Goal: Task Accomplishment & Management: Use online tool/utility

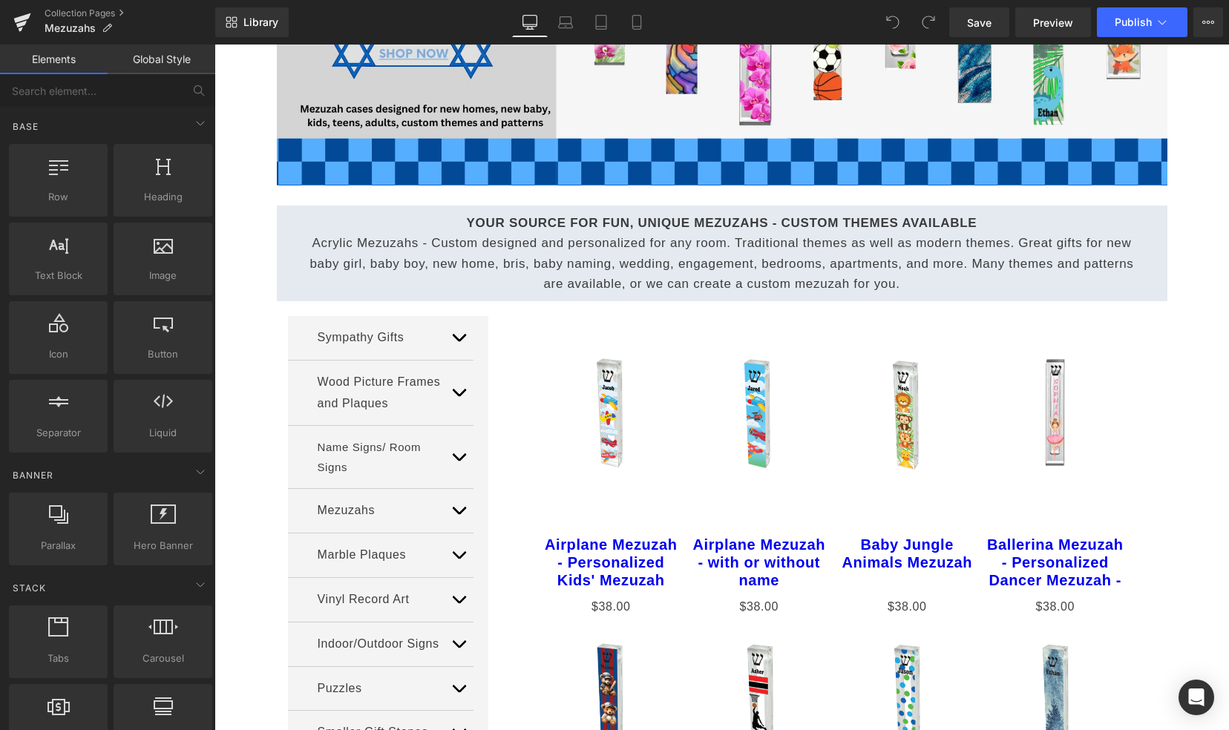
scroll to position [462, 0]
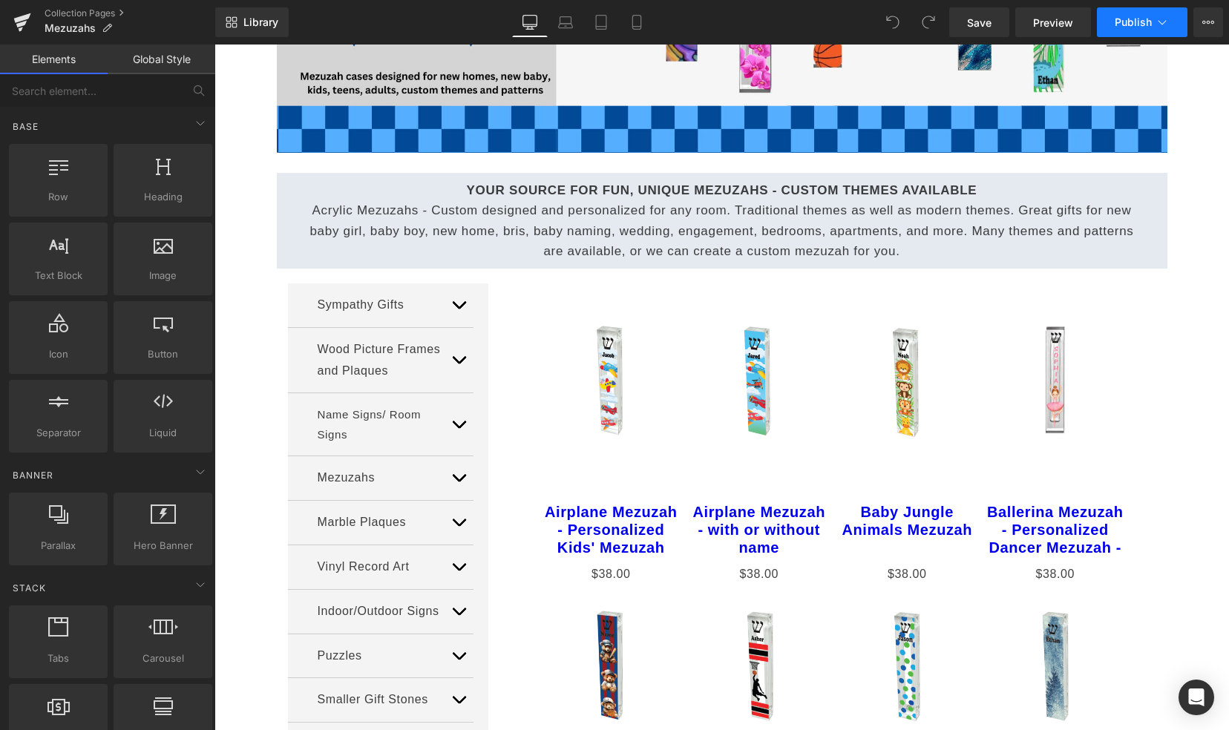
click at [1133, 33] on button "Publish" at bounding box center [1142, 22] width 91 height 30
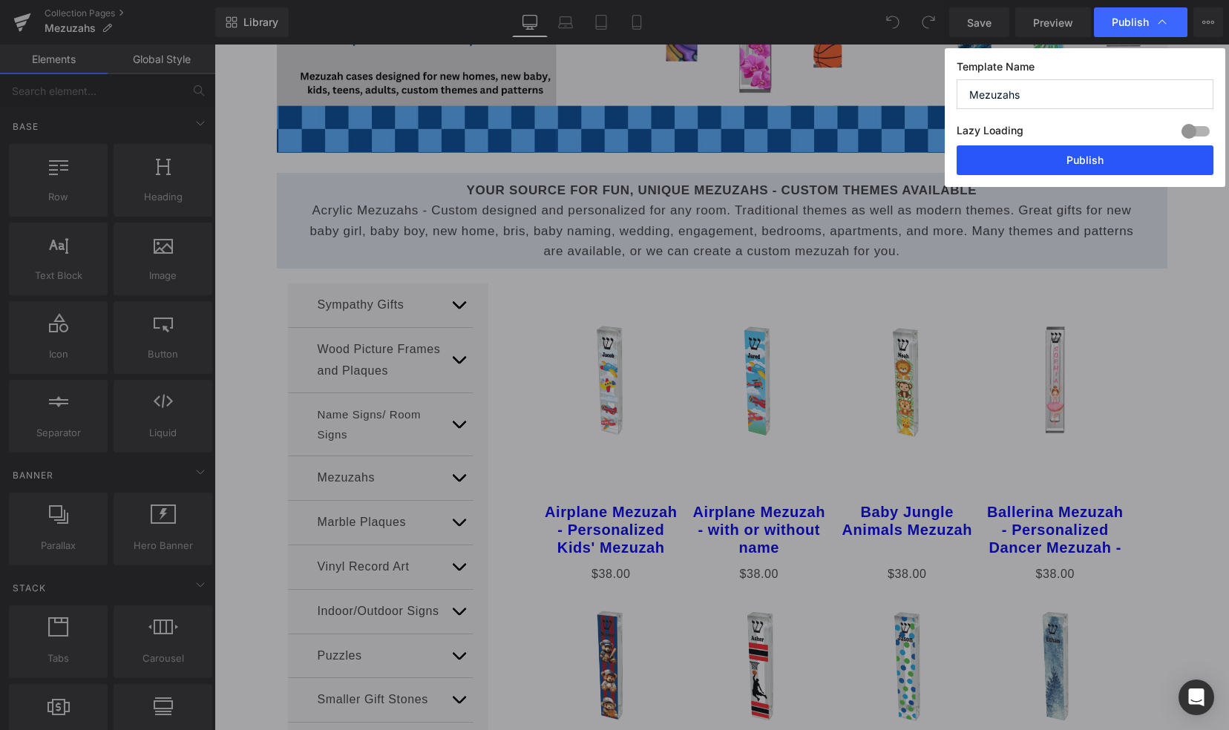
click at [1061, 171] on button "Publish" at bounding box center [1085, 160] width 257 height 30
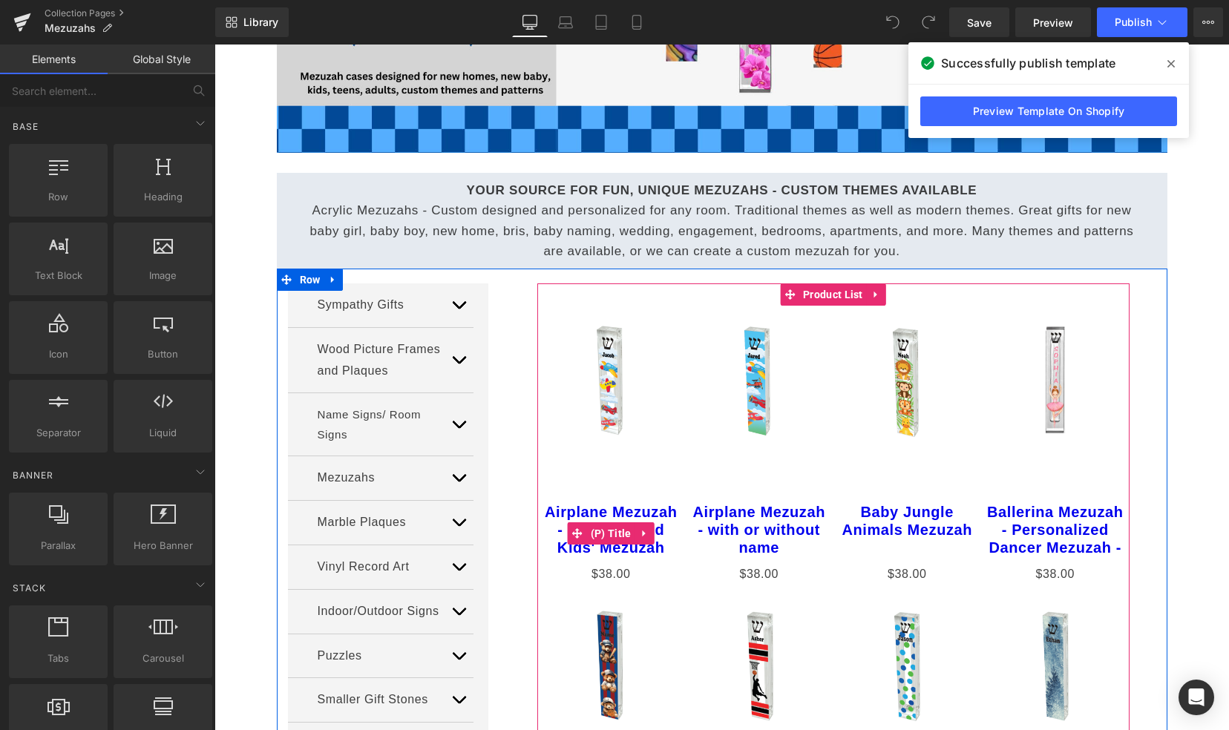
click at [589, 512] on link "Airplane Mezuzah - Personalized Kids' Mezuzah" at bounding box center [611, 529] width 141 height 53
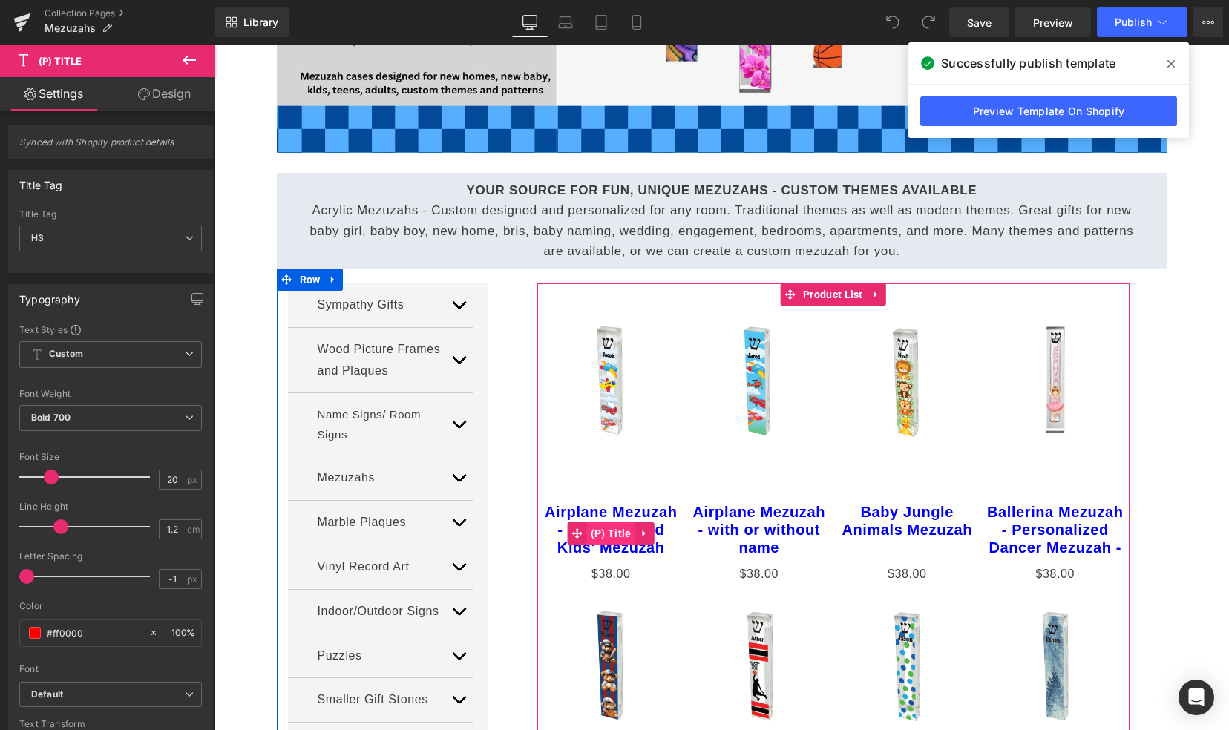
click at [635, 533] on link at bounding box center [644, 533] width 19 height 22
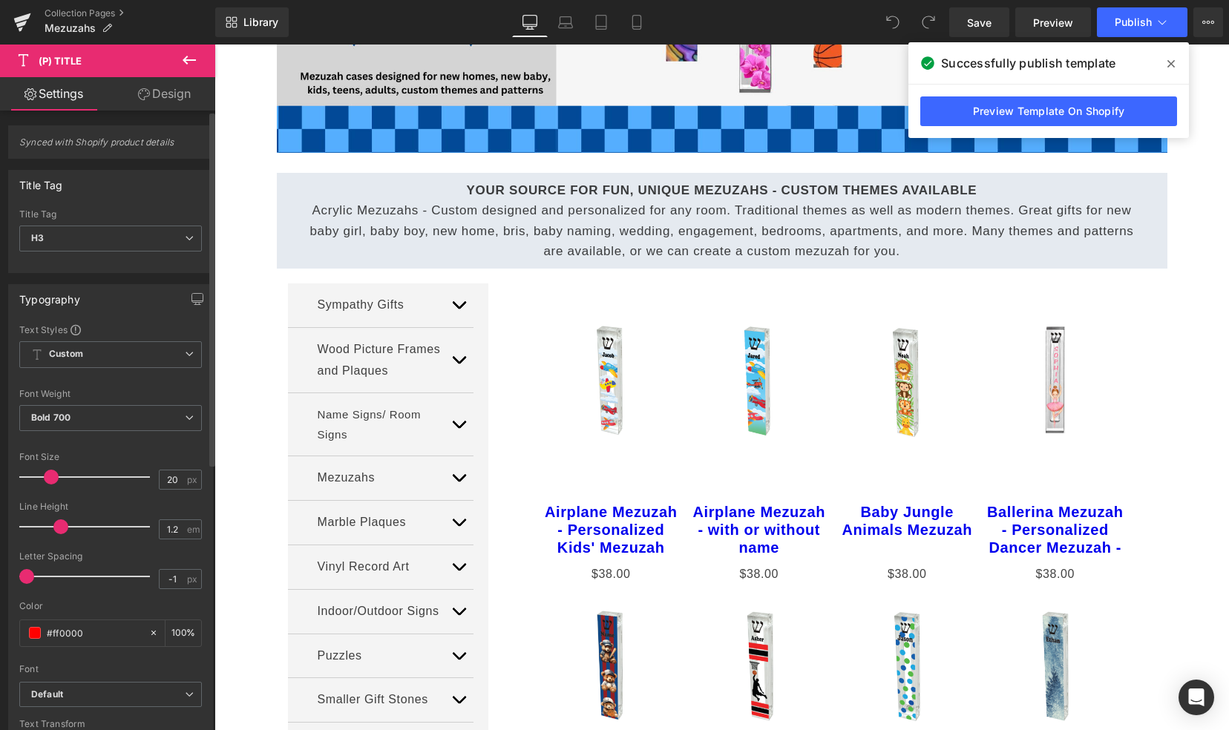
click at [55, 527] on span at bounding box center [60, 527] width 15 height 15
click at [53, 527] on span at bounding box center [60, 527] width 15 height 15
type input "1.2"
click at [54, 527] on span at bounding box center [60, 527] width 15 height 15
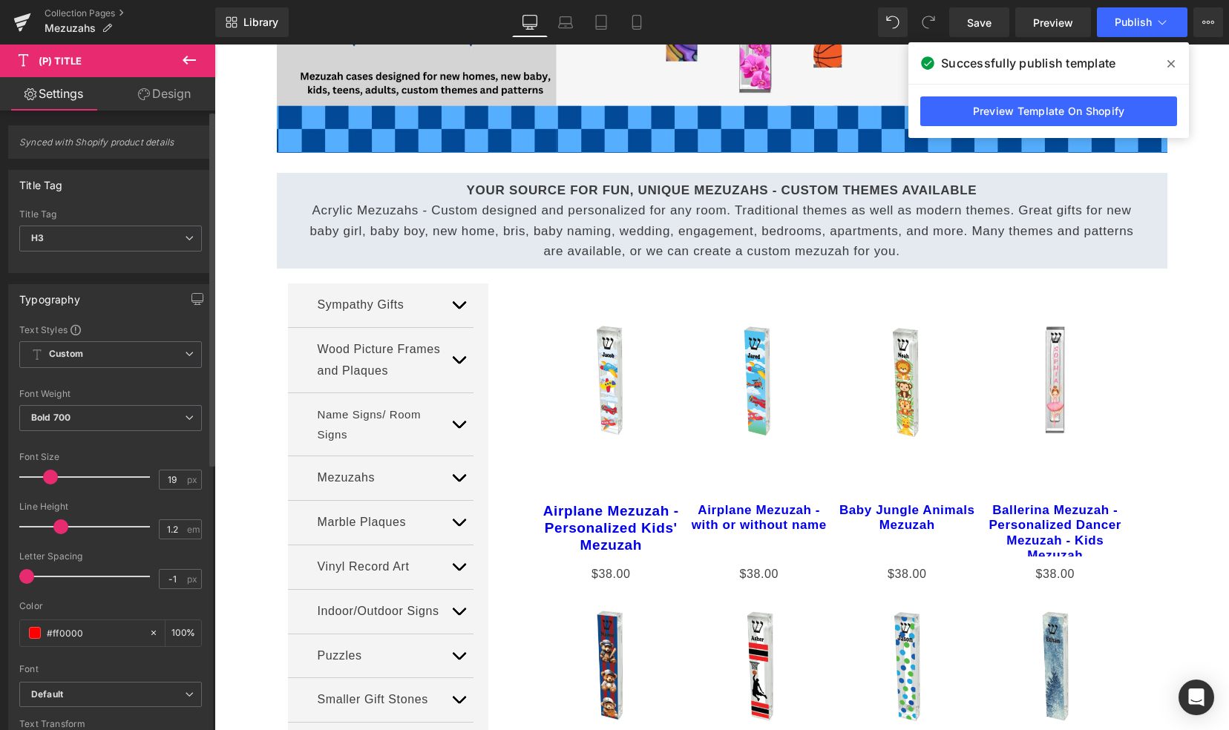
click at [50, 478] on span at bounding box center [50, 477] width 15 height 15
click at [45, 478] on span at bounding box center [47, 477] width 15 height 15
click at [169, 479] on input "17" at bounding box center [173, 480] width 26 height 19
type input "18"
click at [131, 508] on div "Line Height" at bounding box center [110, 507] width 183 height 10
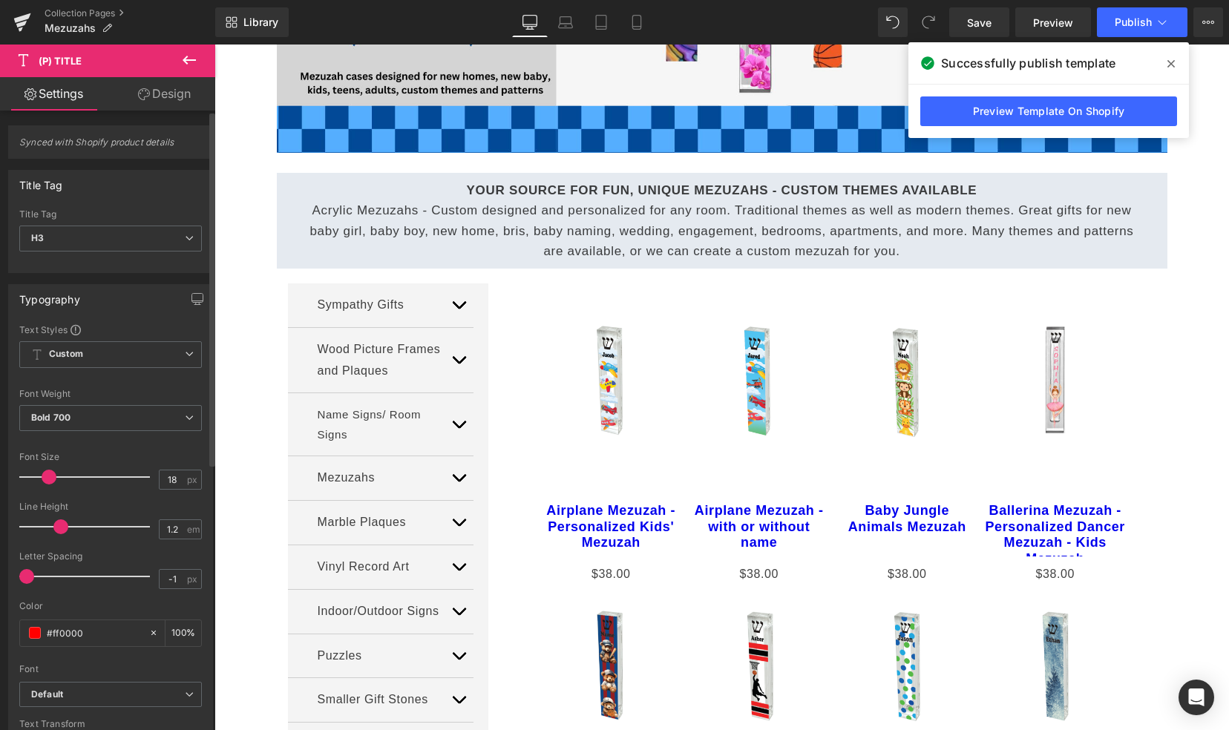
click at [25, 574] on span at bounding box center [26, 576] width 15 height 15
click at [31, 574] on span at bounding box center [26, 576] width 15 height 15
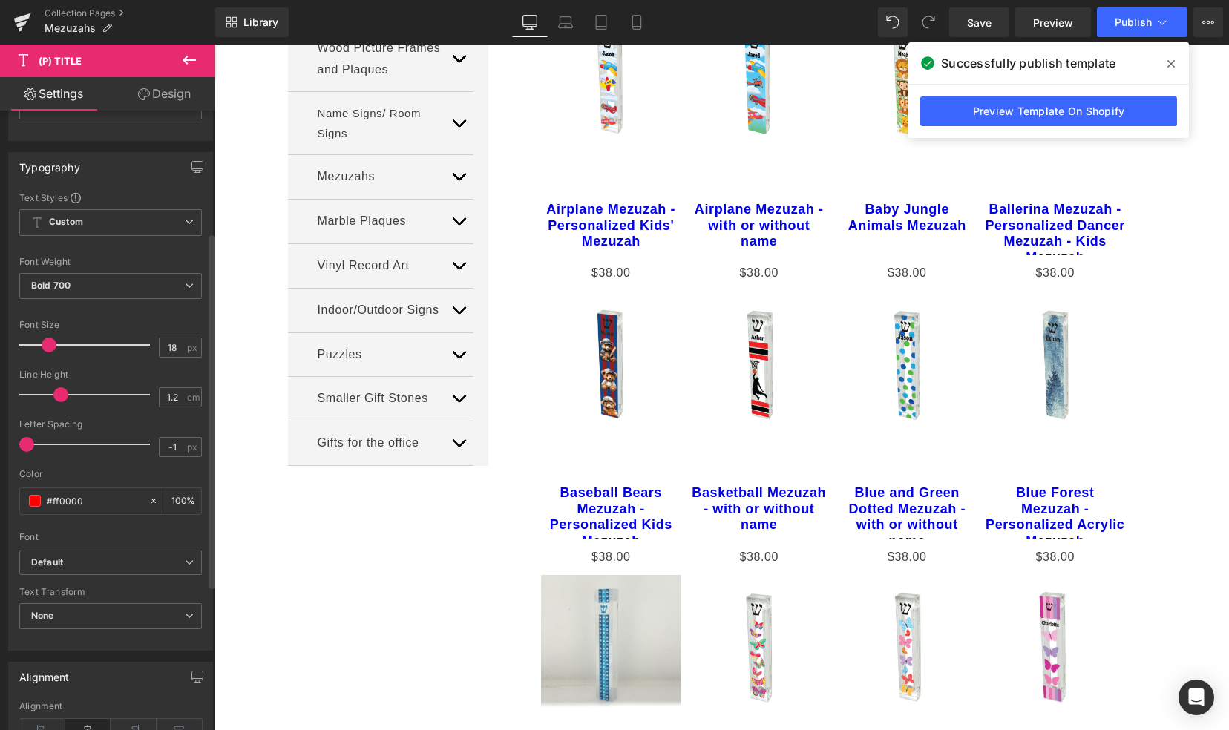
scroll to position [234, 0]
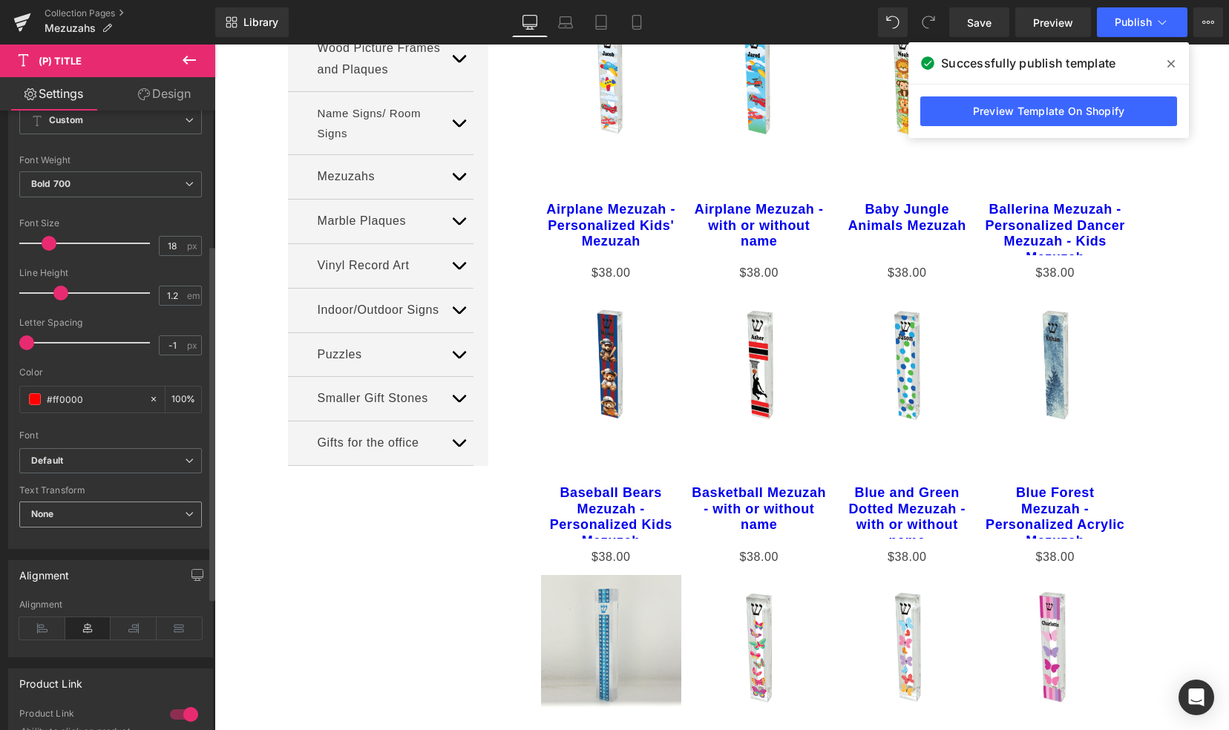
click at [104, 514] on span "None" at bounding box center [110, 515] width 183 height 26
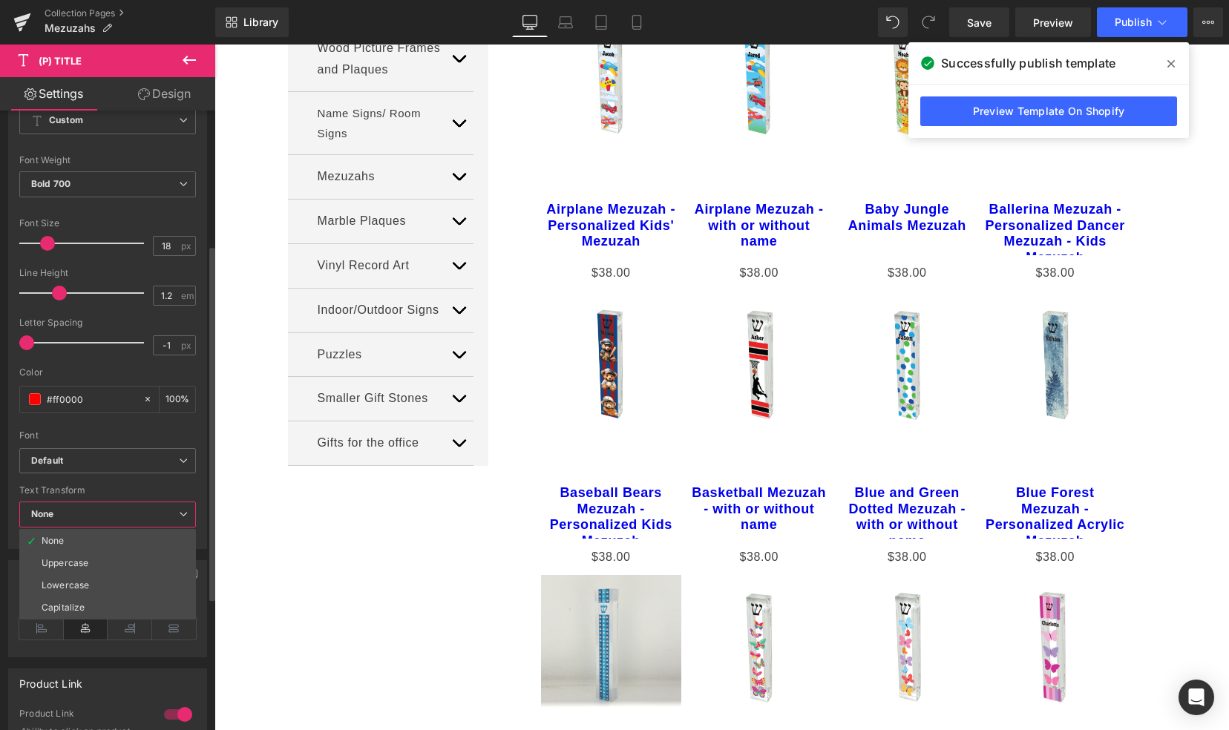
click at [104, 514] on span "None" at bounding box center [107, 515] width 177 height 26
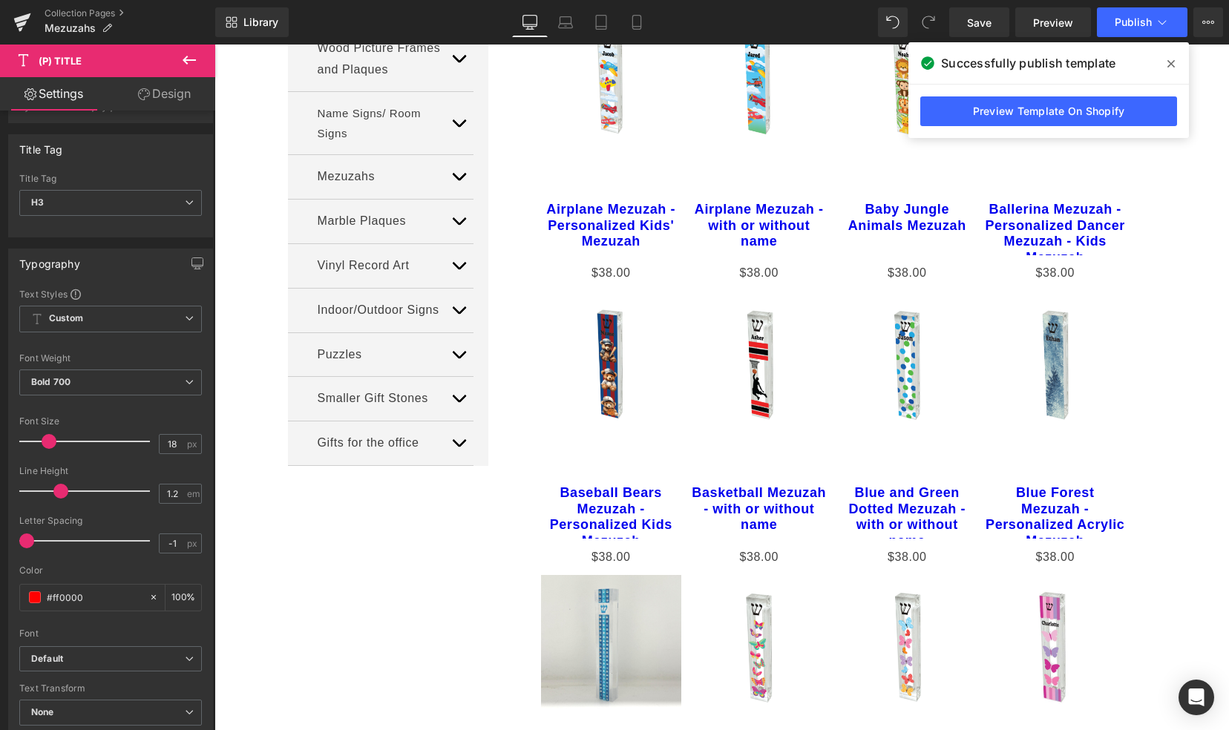
scroll to position [0, 0]
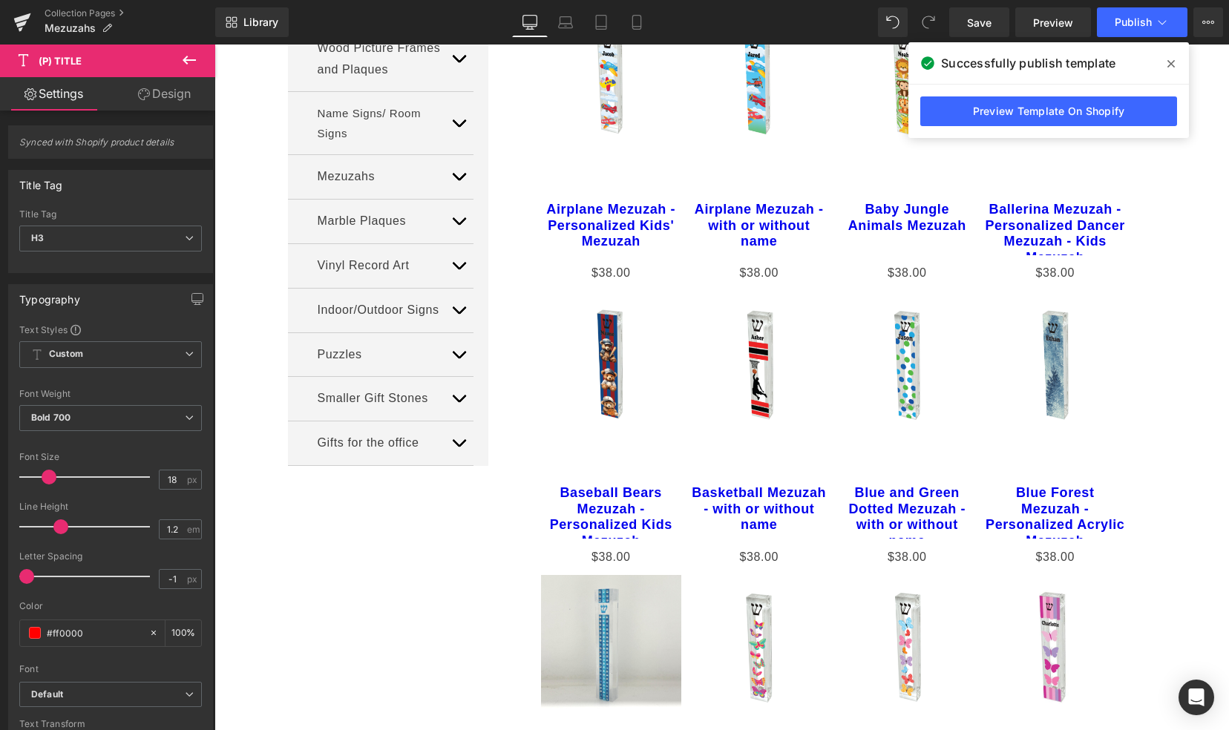
click at [174, 96] on link "Design" at bounding box center [165, 93] width 108 height 33
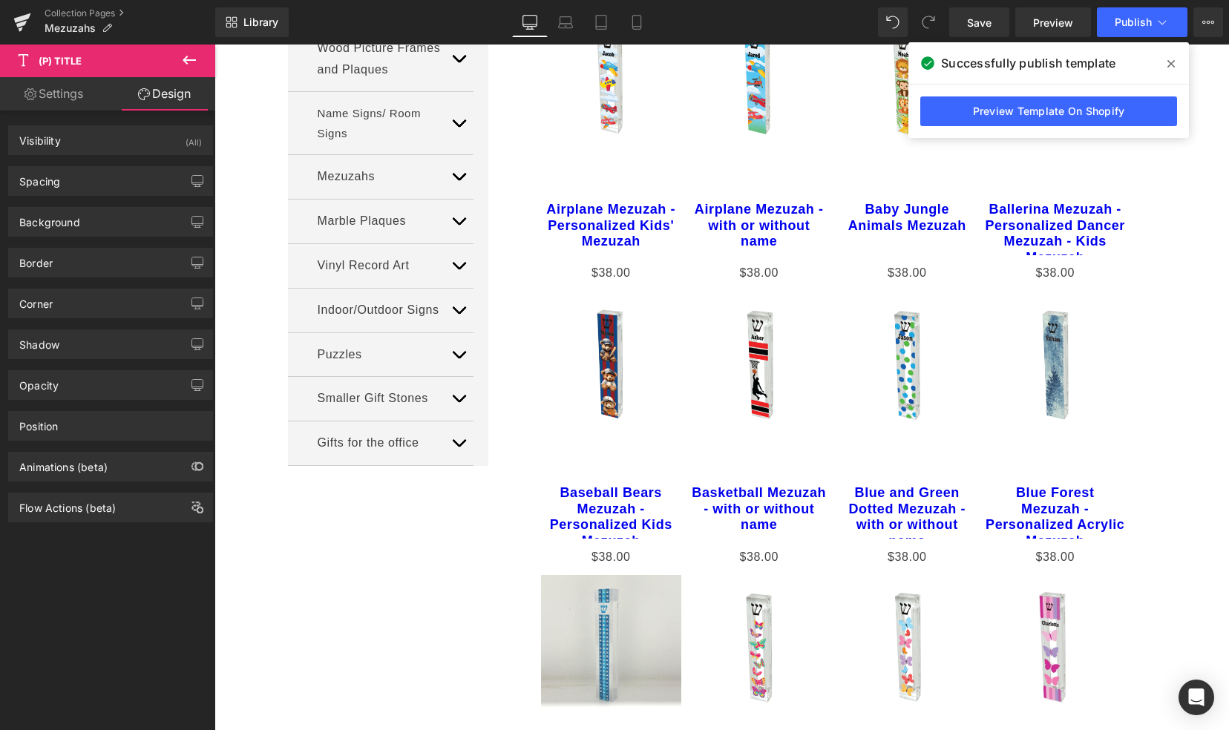
type input "0"
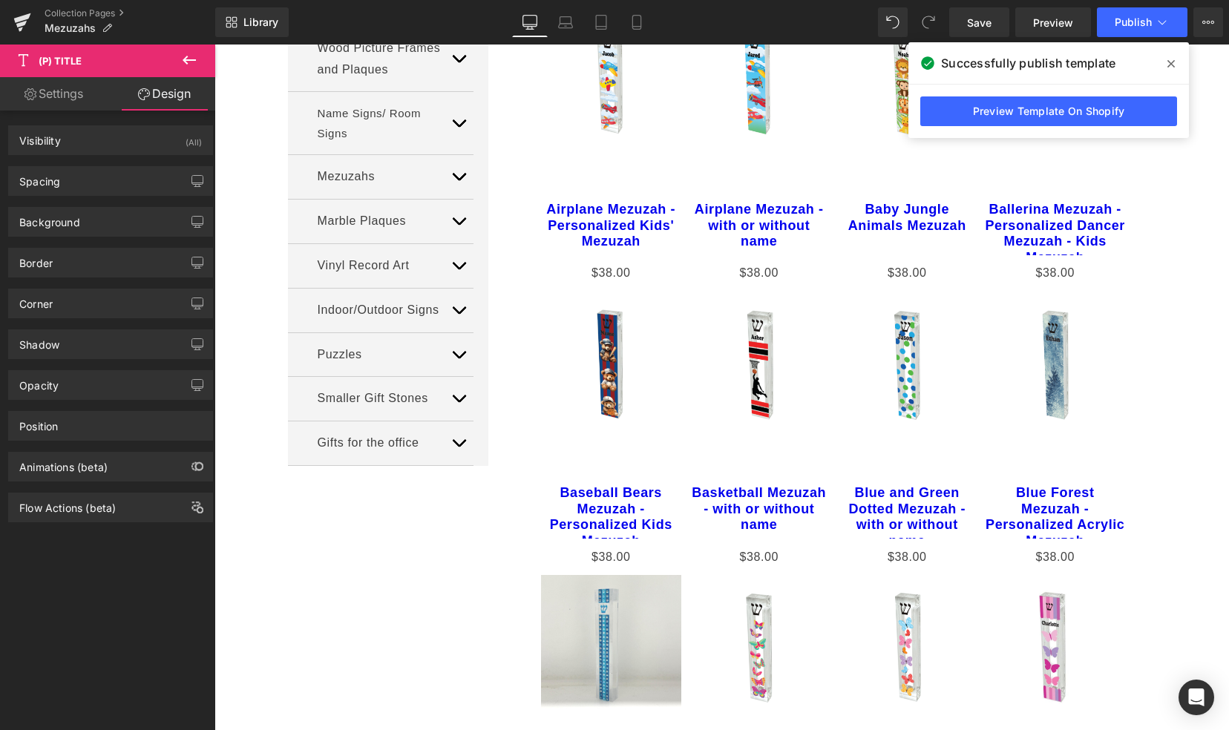
type input "0"
click at [45, 177] on div "Spacing" at bounding box center [39, 177] width 41 height 21
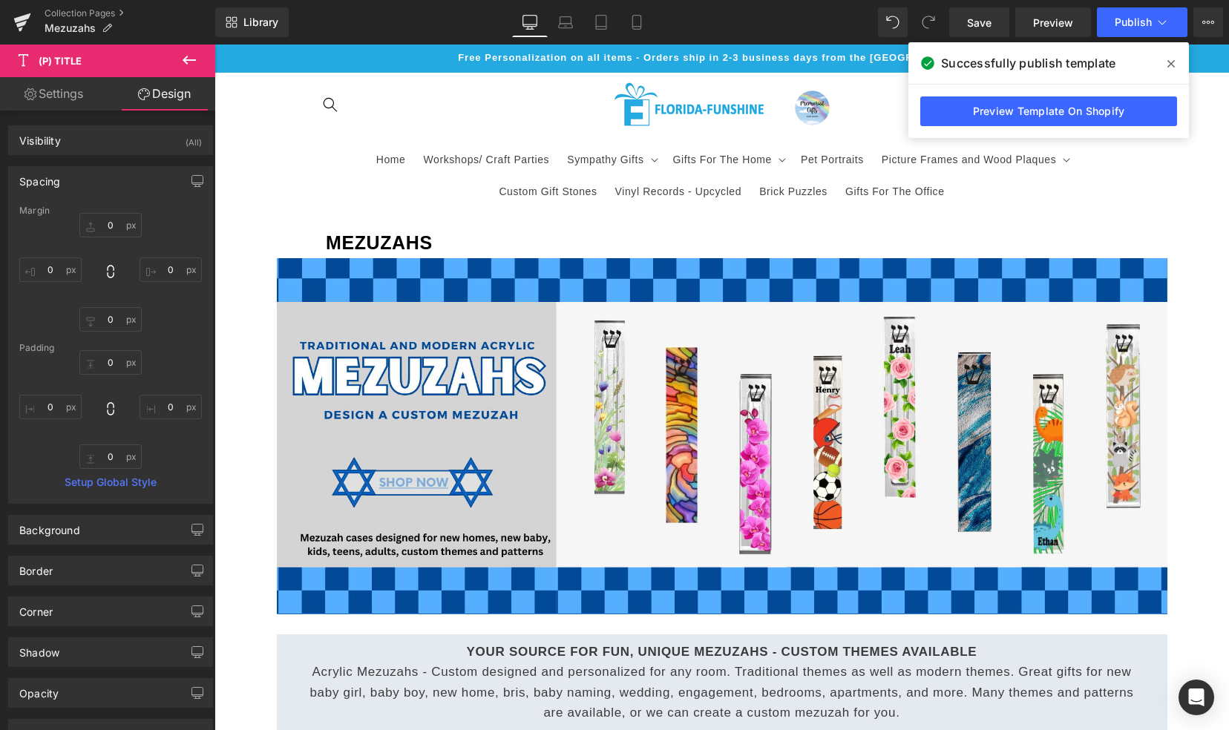
click at [189, 59] on icon at bounding box center [189, 60] width 18 height 18
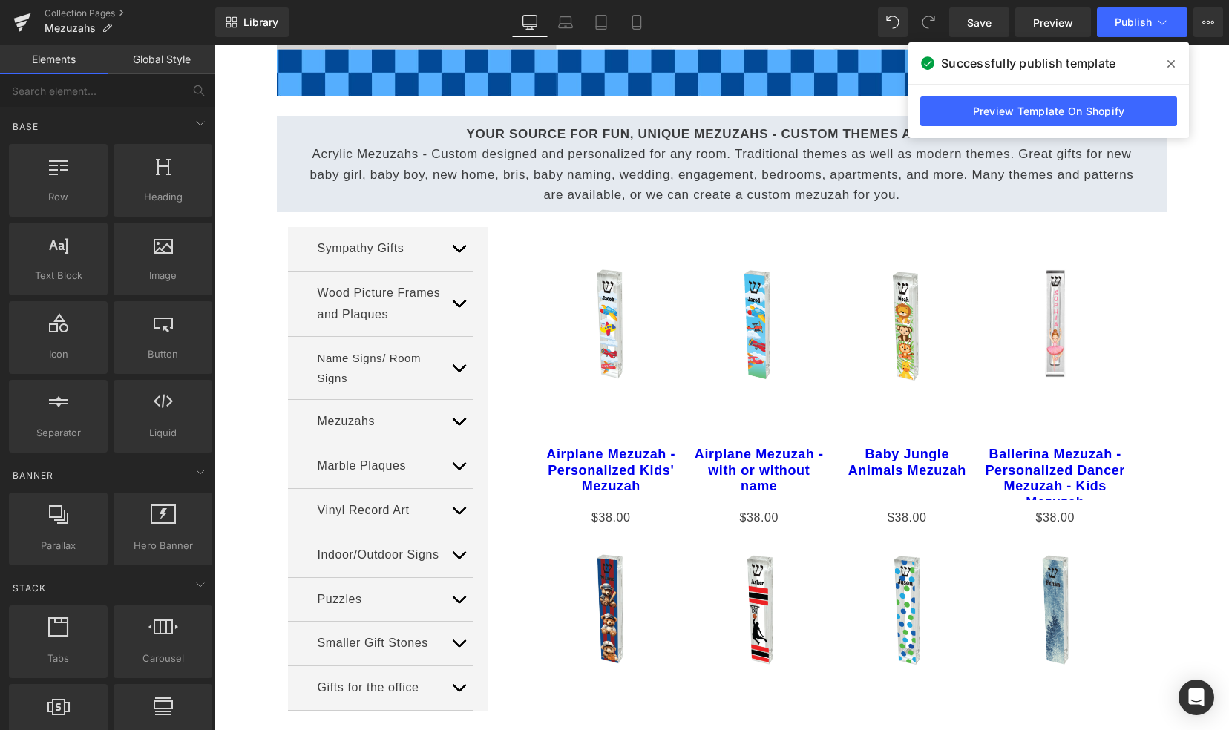
scroll to position [531, 0]
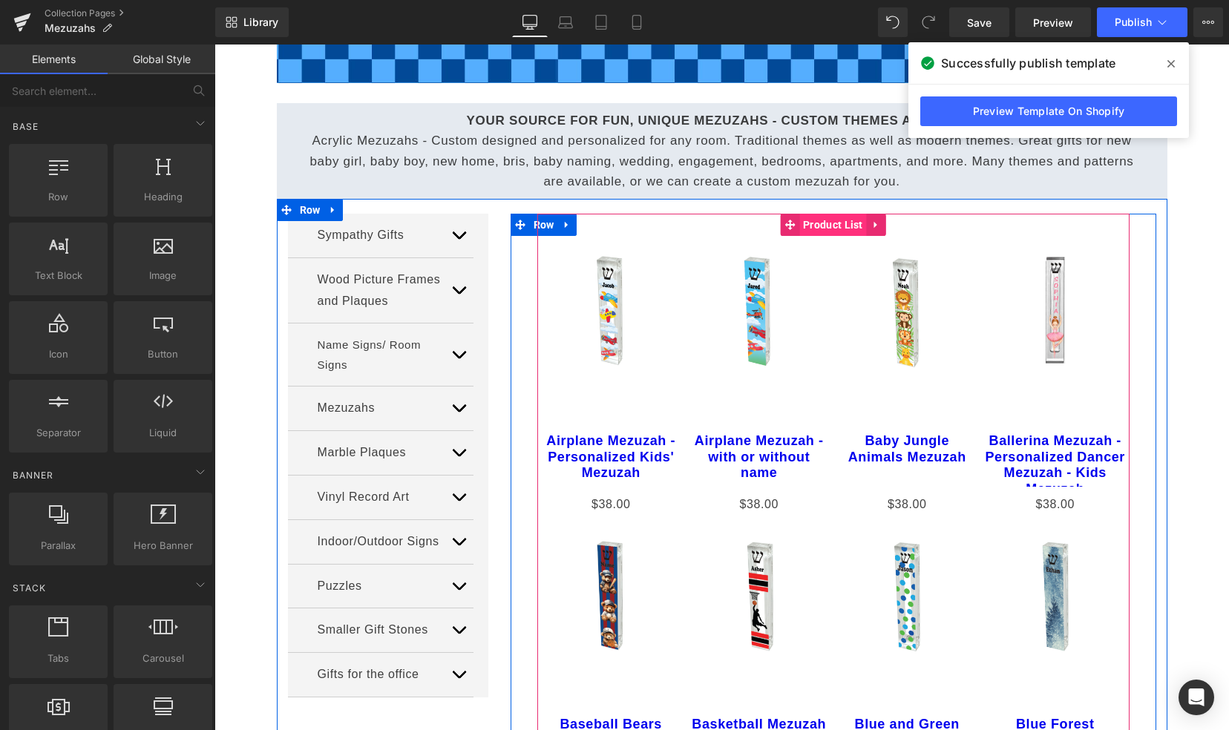
click at [802, 226] on span "Product List" at bounding box center [833, 225] width 68 height 22
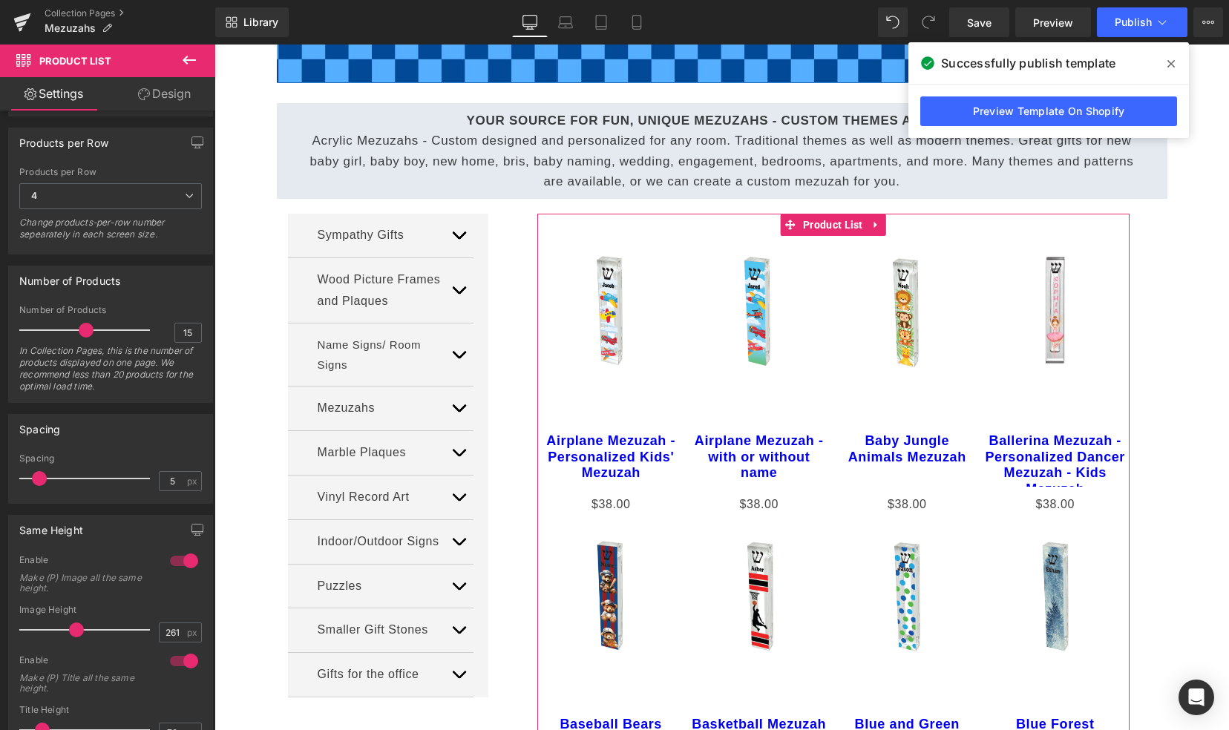
scroll to position [288, 0]
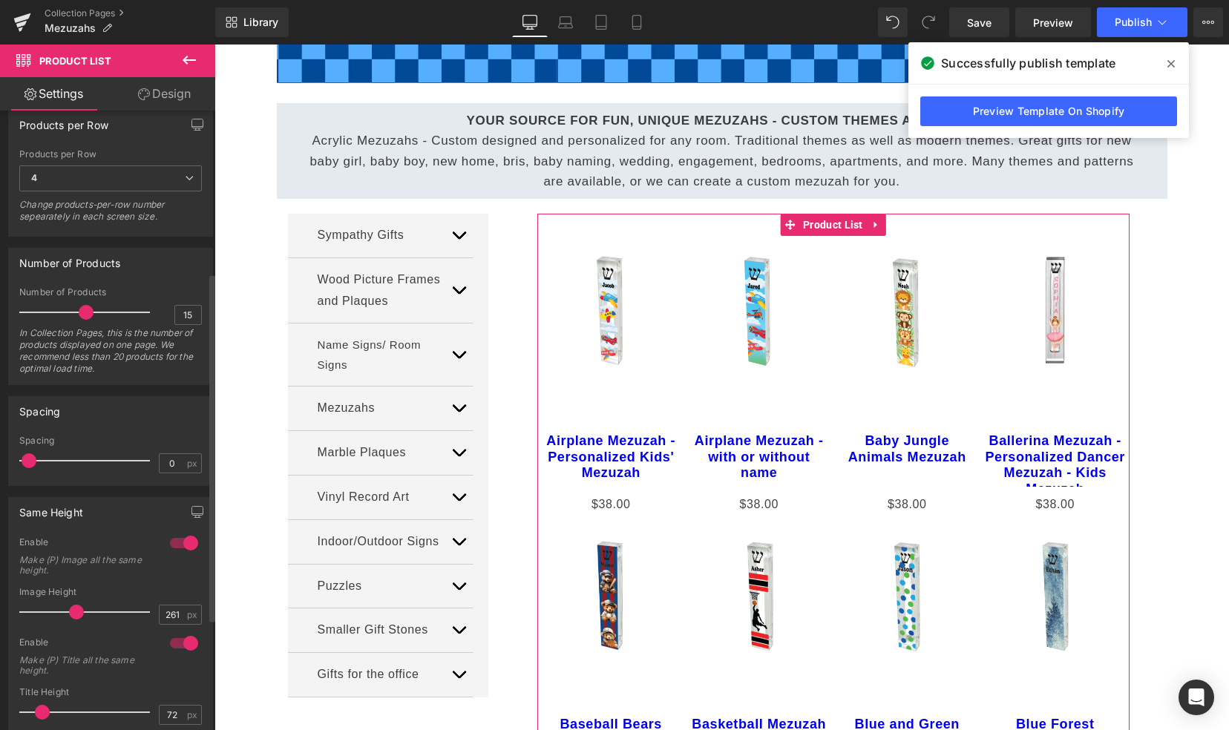
drag, startPoint x: 34, startPoint y: 460, endPoint x: 22, endPoint y: 460, distance: 12.6
click at [22, 460] on span at bounding box center [29, 460] width 15 height 15
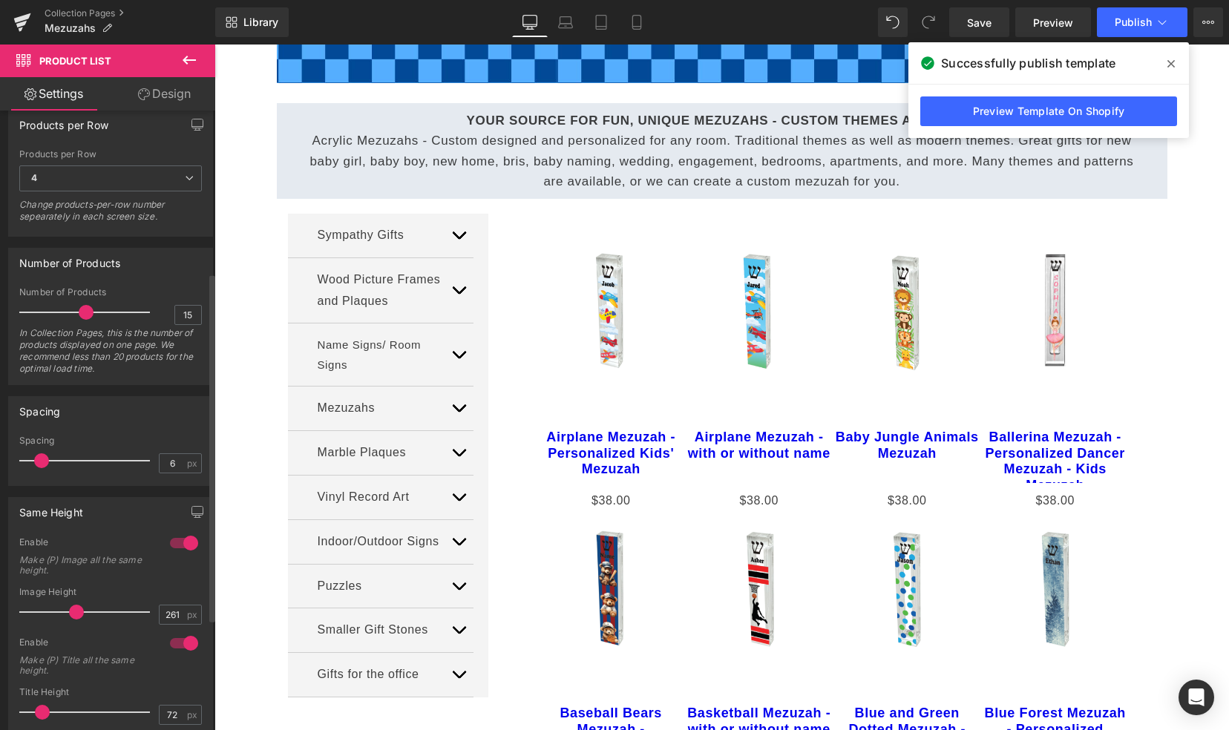
type input "5"
drag, startPoint x: 33, startPoint y: 456, endPoint x: 45, endPoint y: 459, distance: 12.1
click at [45, 459] on span at bounding box center [39, 460] width 15 height 15
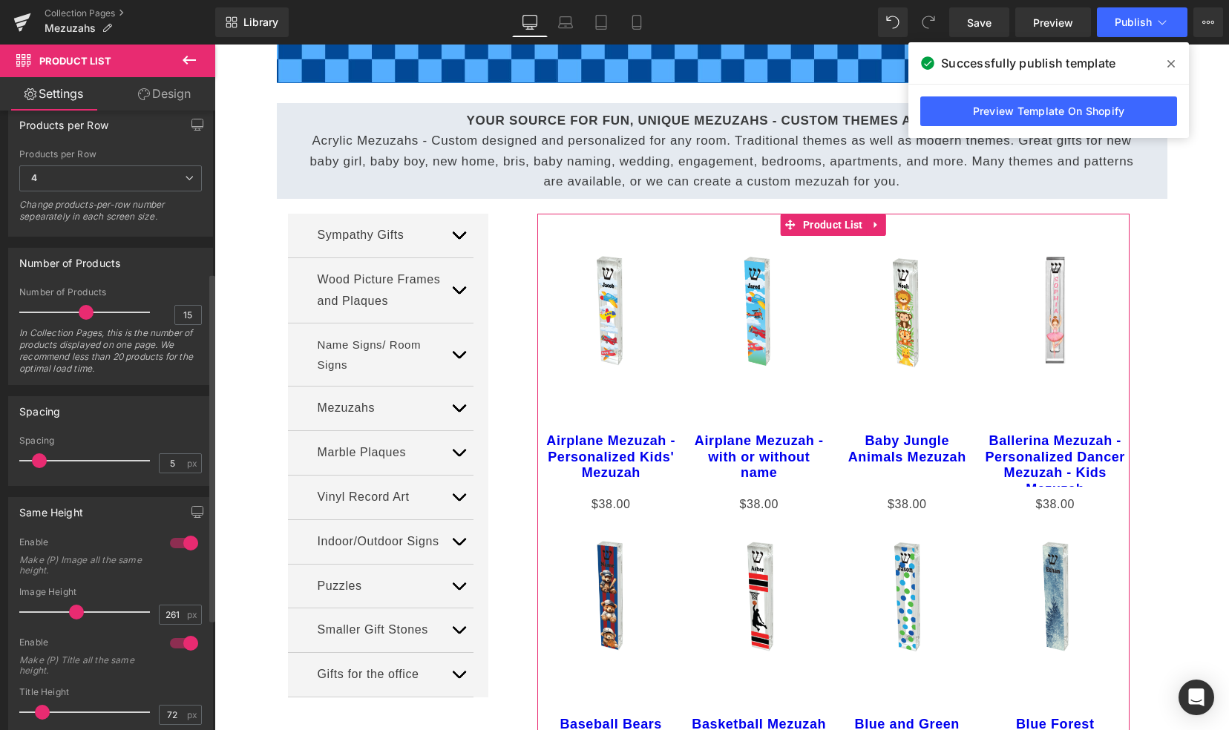
click at [70, 609] on span at bounding box center [76, 612] width 15 height 15
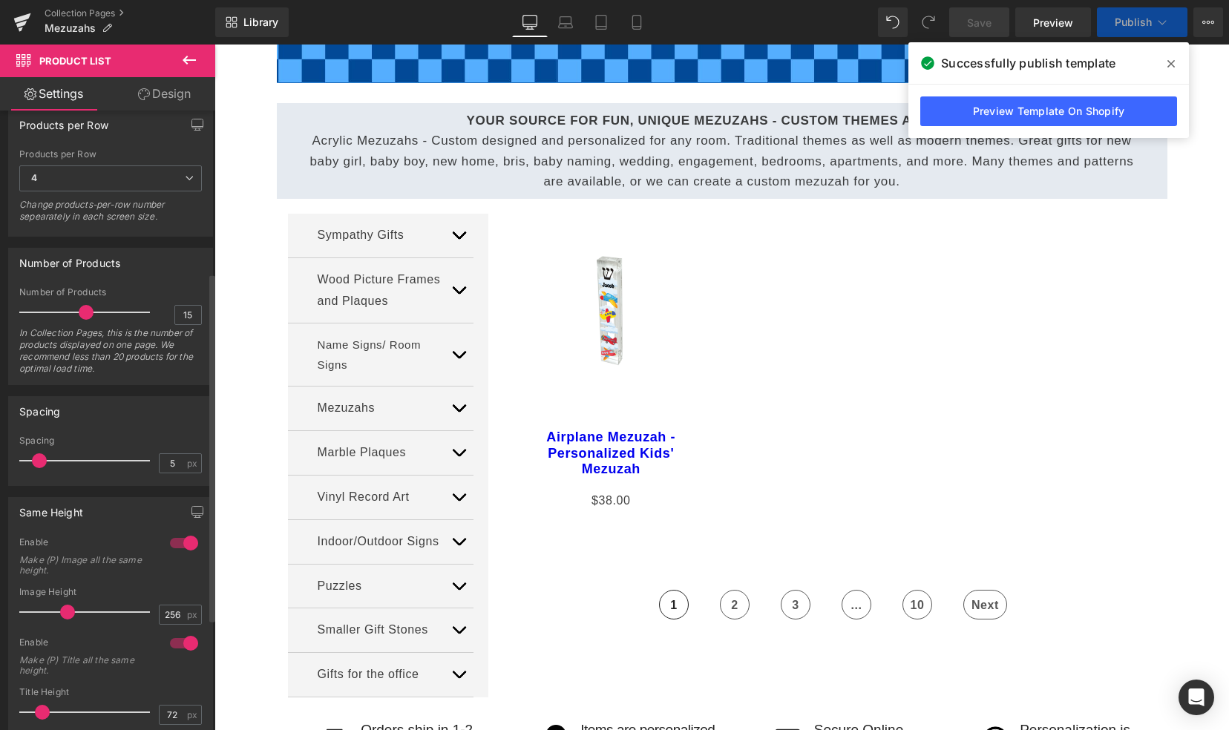
drag, startPoint x: 70, startPoint y: 609, endPoint x: 62, endPoint y: 609, distance: 8.2
click at [62, 609] on span at bounding box center [67, 612] width 15 height 15
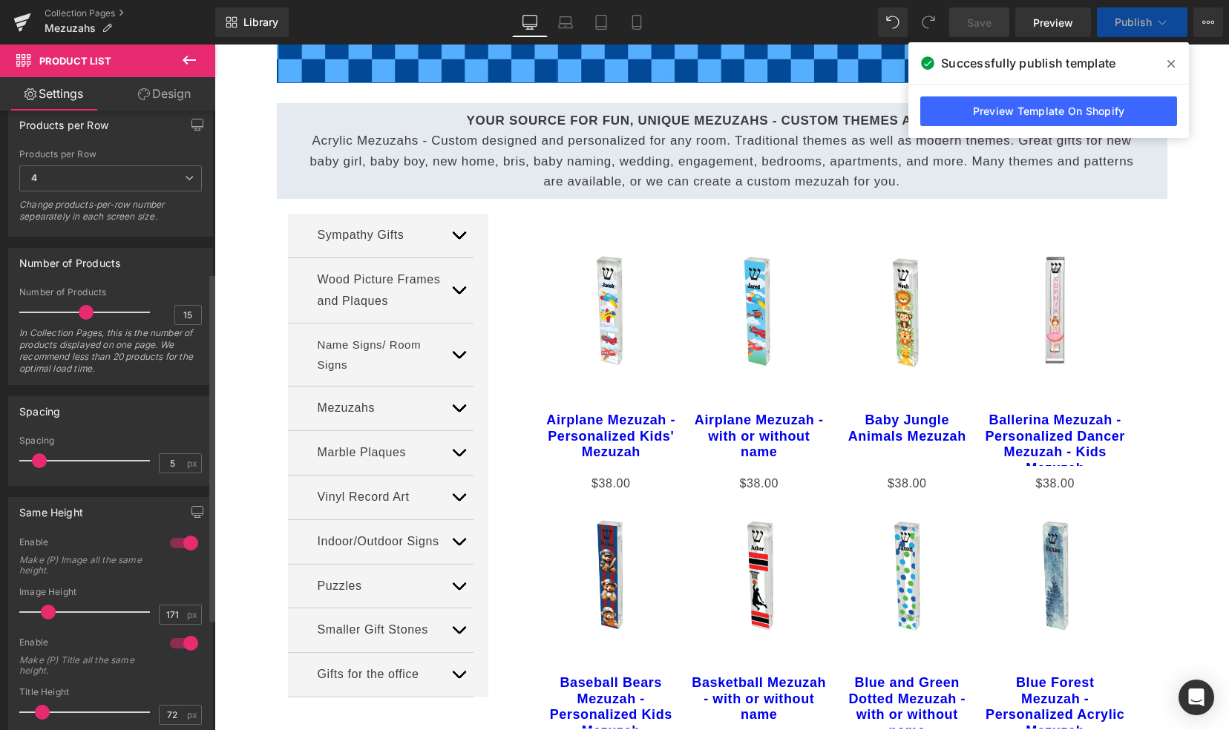
click at [47, 609] on div at bounding box center [88, 612] width 123 height 30
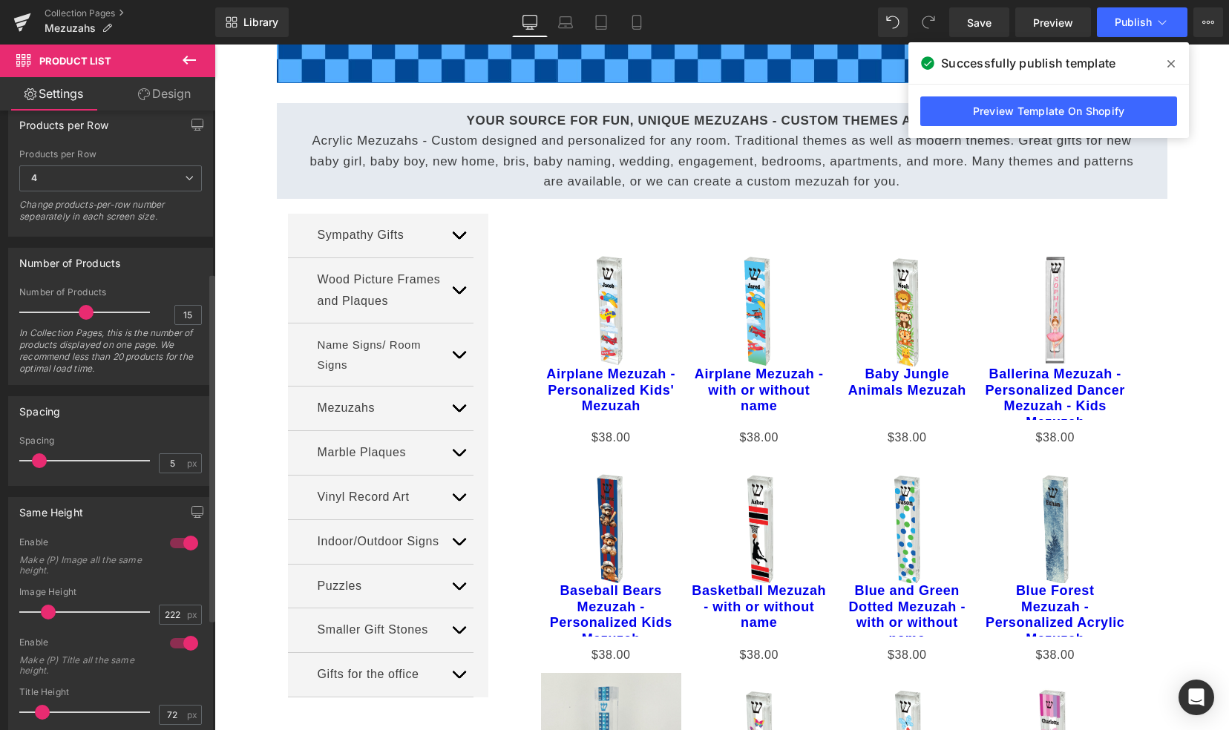
click at [62, 603] on div at bounding box center [88, 612] width 123 height 30
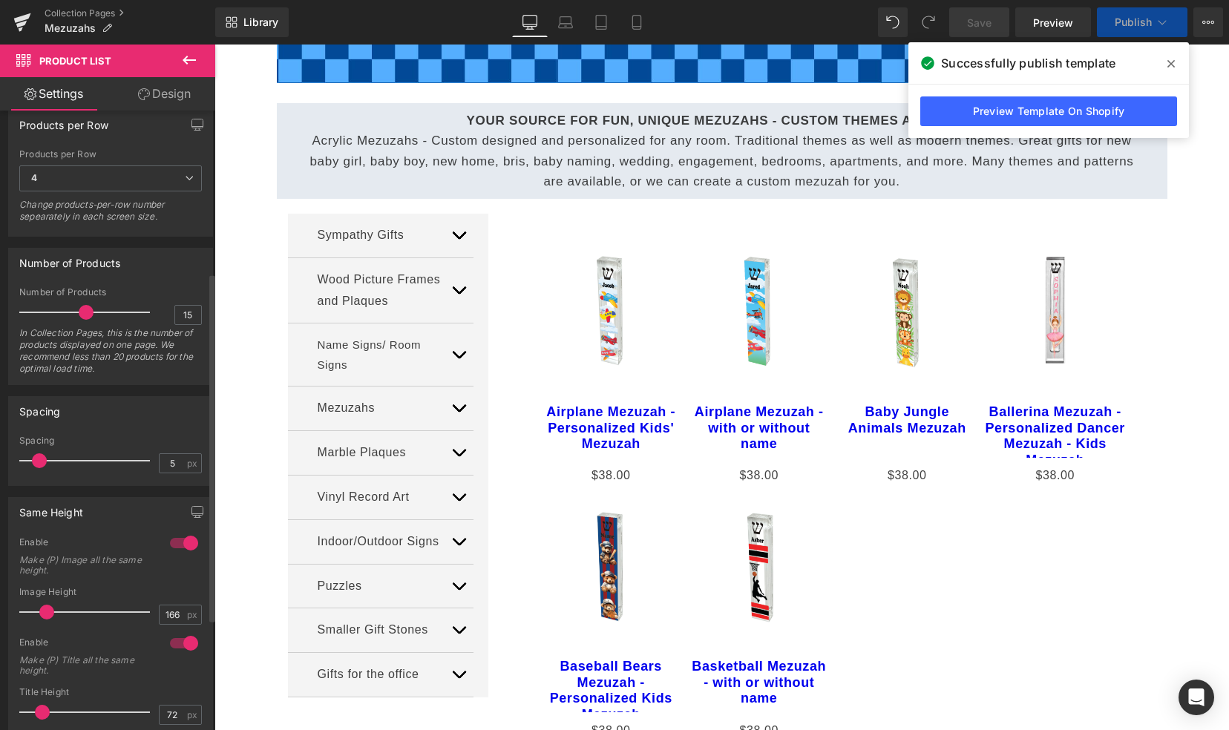
click at [46, 608] on div at bounding box center [88, 612] width 123 height 30
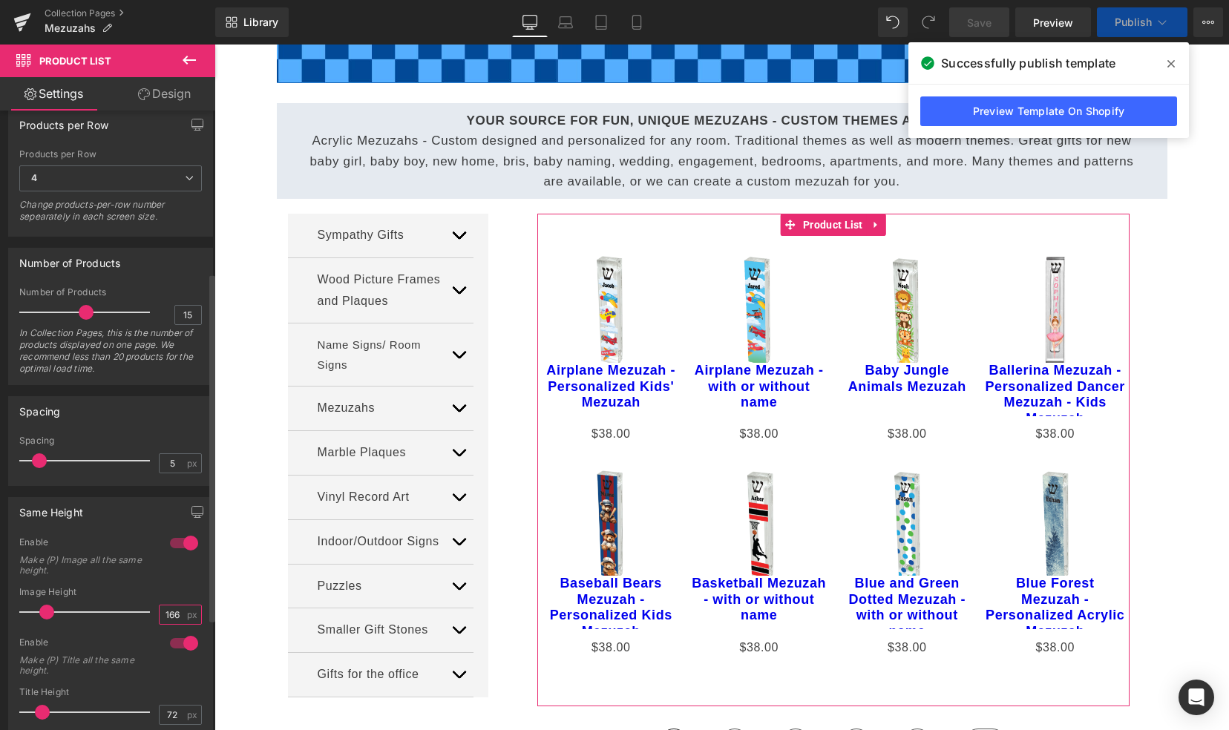
click at [162, 610] on input "166" at bounding box center [173, 615] width 26 height 19
drag, startPoint x: 162, startPoint y: 610, endPoint x: 177, endPoint y: 612, distance: 15.7
click at [177, 612] on input "166" at bounding box center [173, 615] width 26 height 19
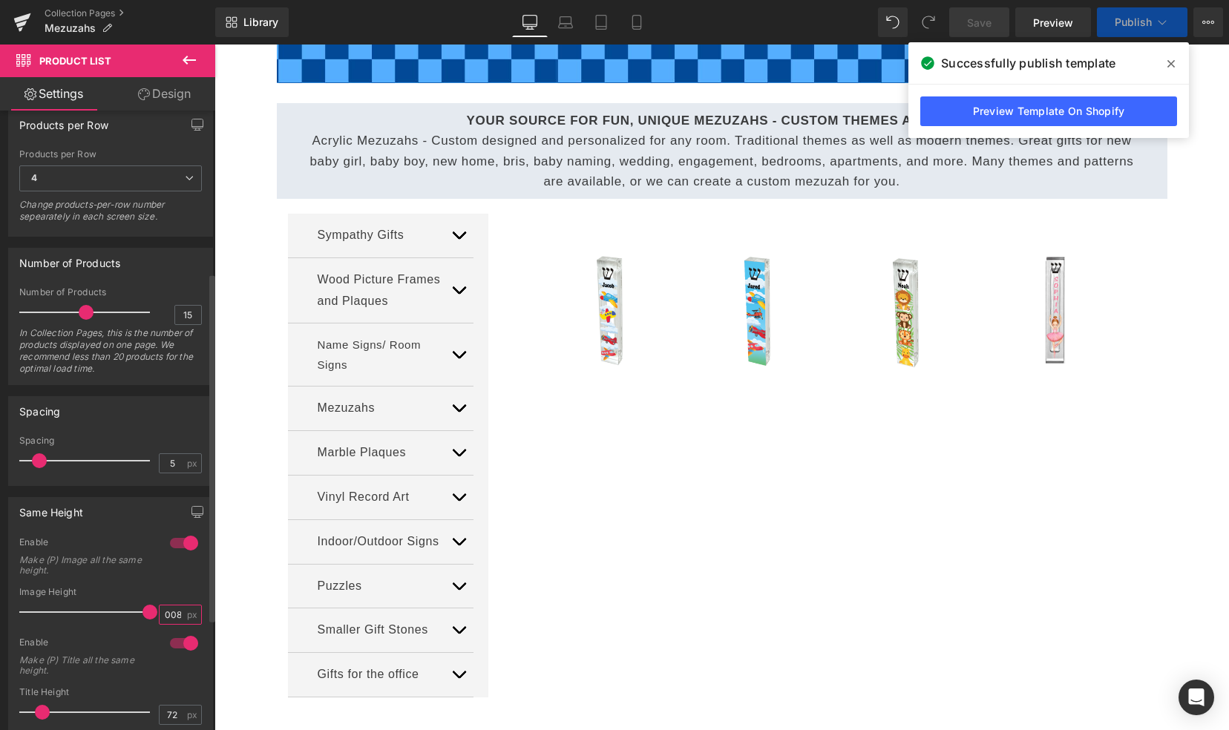
scroll to position [0, 7]
click at [177, 610] on input "10081" at bounding box center [173, 615] width 26 height 19
type input "1"
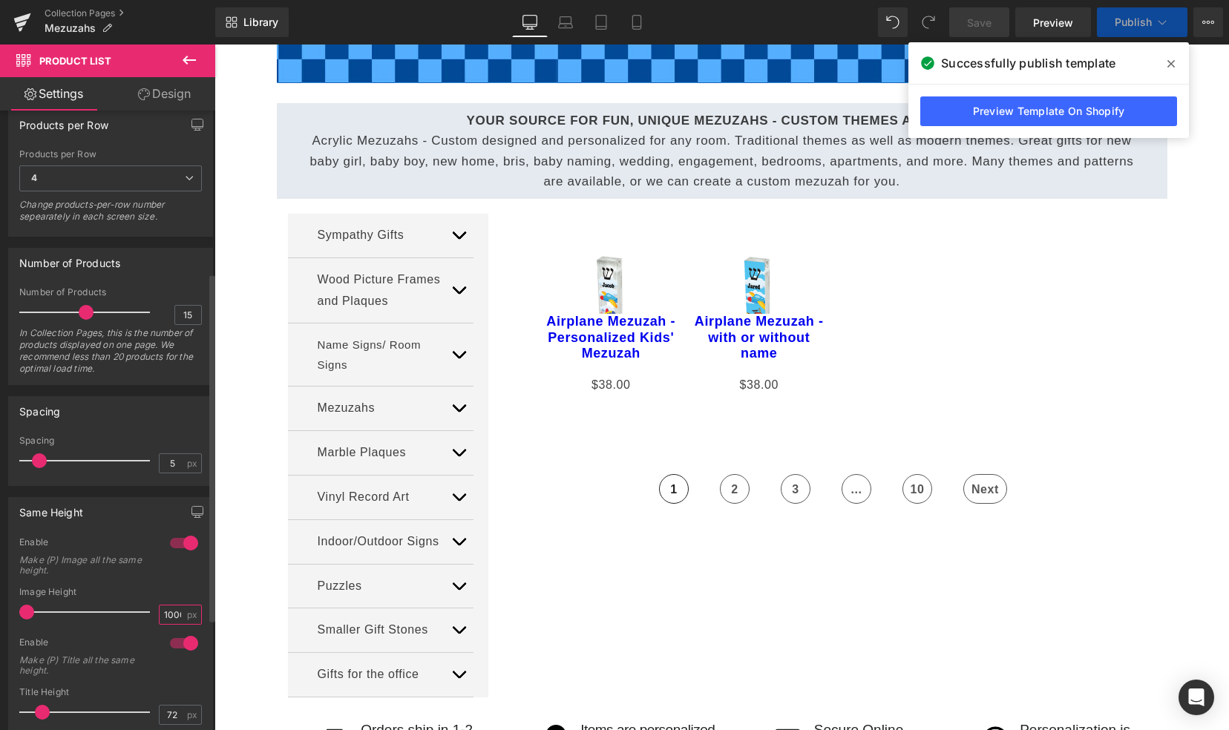
scroll to position [0, 3]
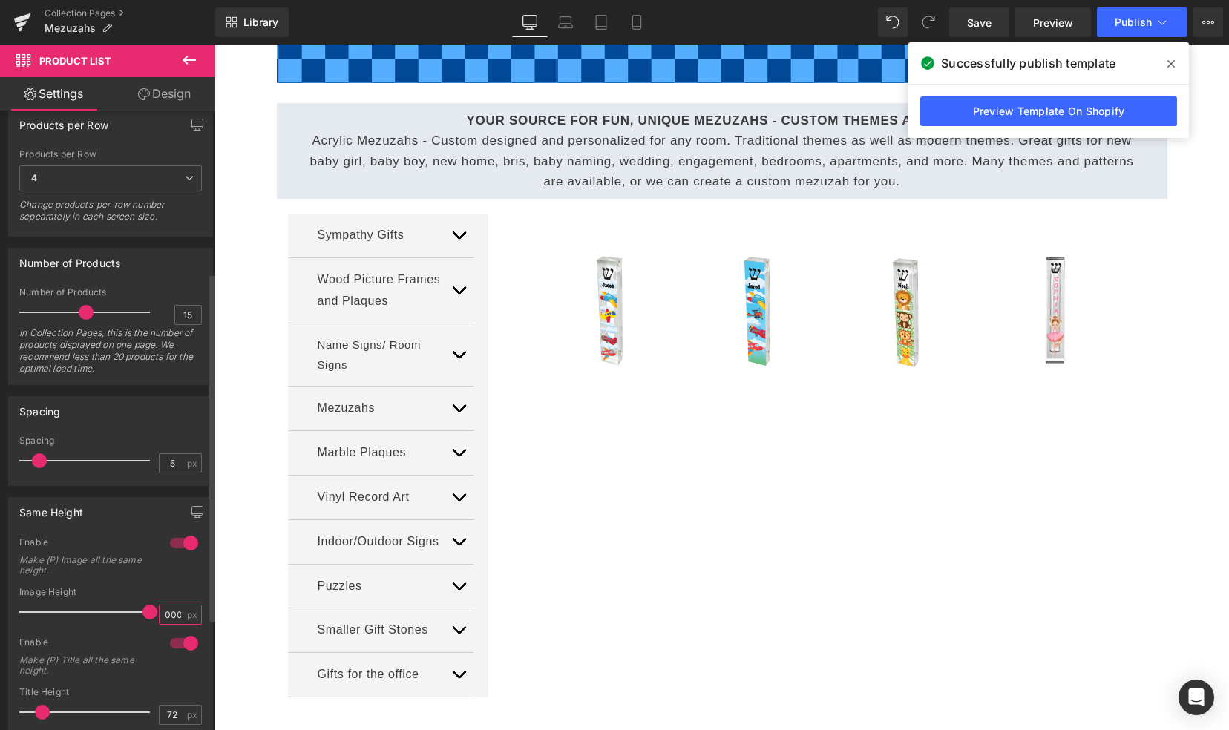
click at [174, 611] on input "1000" at bounding box center [173, 615] width 26 height 19
type input "1"
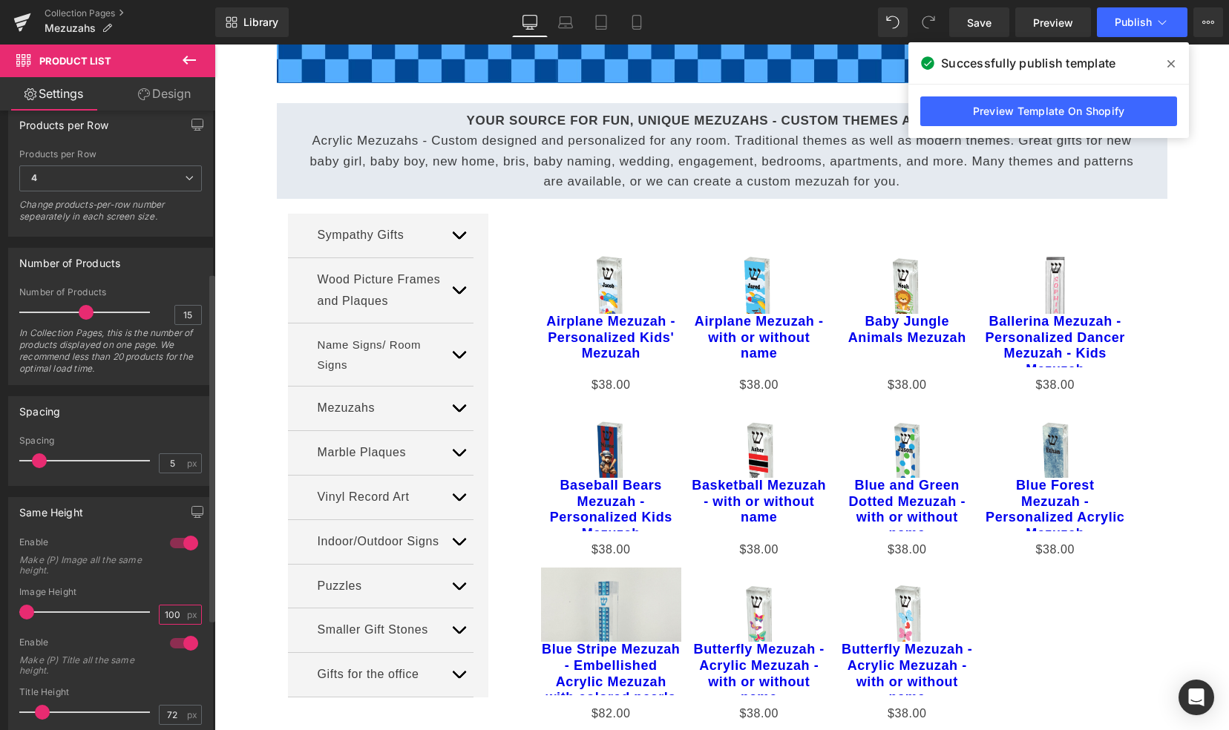
type input "100"
click at [60, 605] on div at bounding box center [88, 612] width 123 height 30
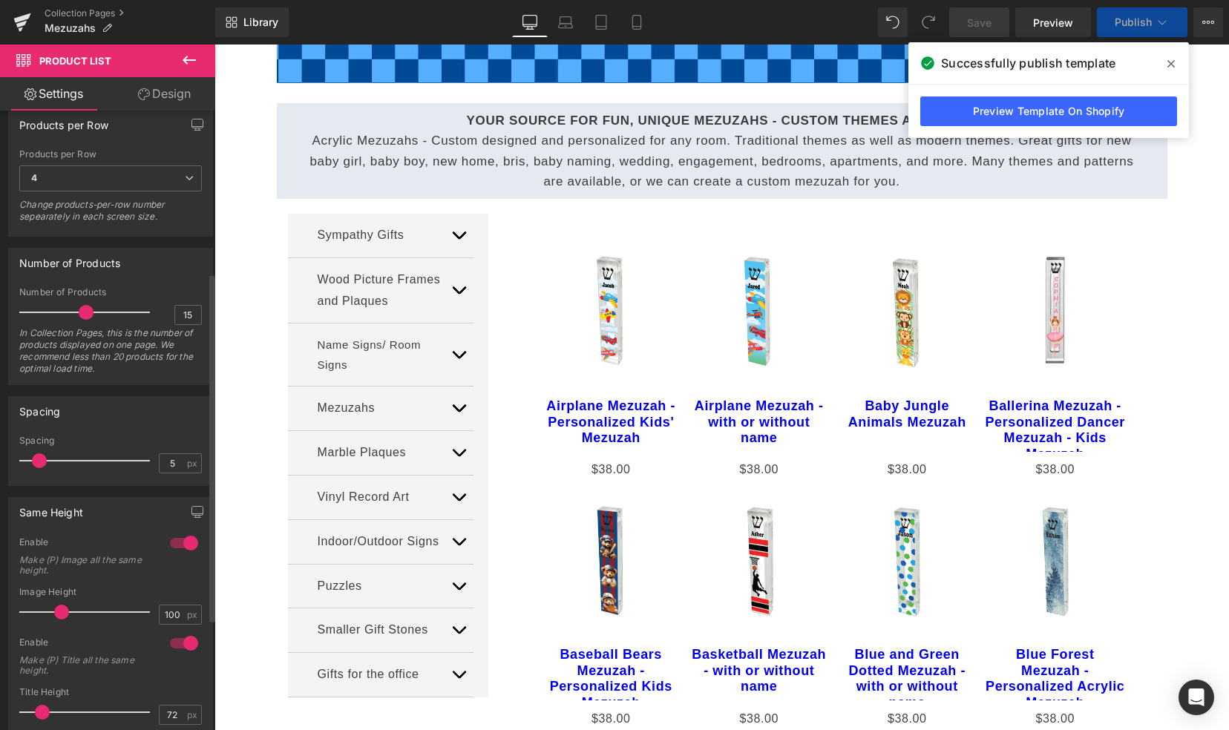
click at [46, 614] on div at bounding box center [88, 612] width 123 height 30
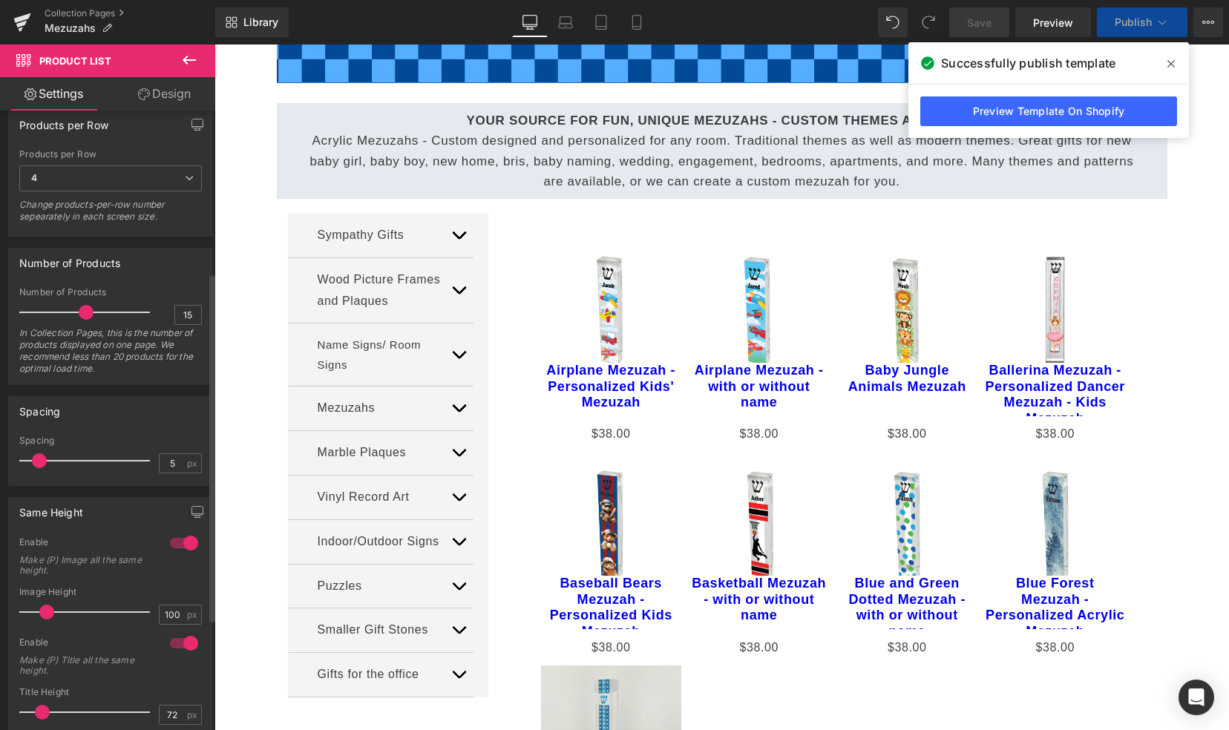
click at [60, 607] on div at bounding box center [88, 612] width 123 height 30
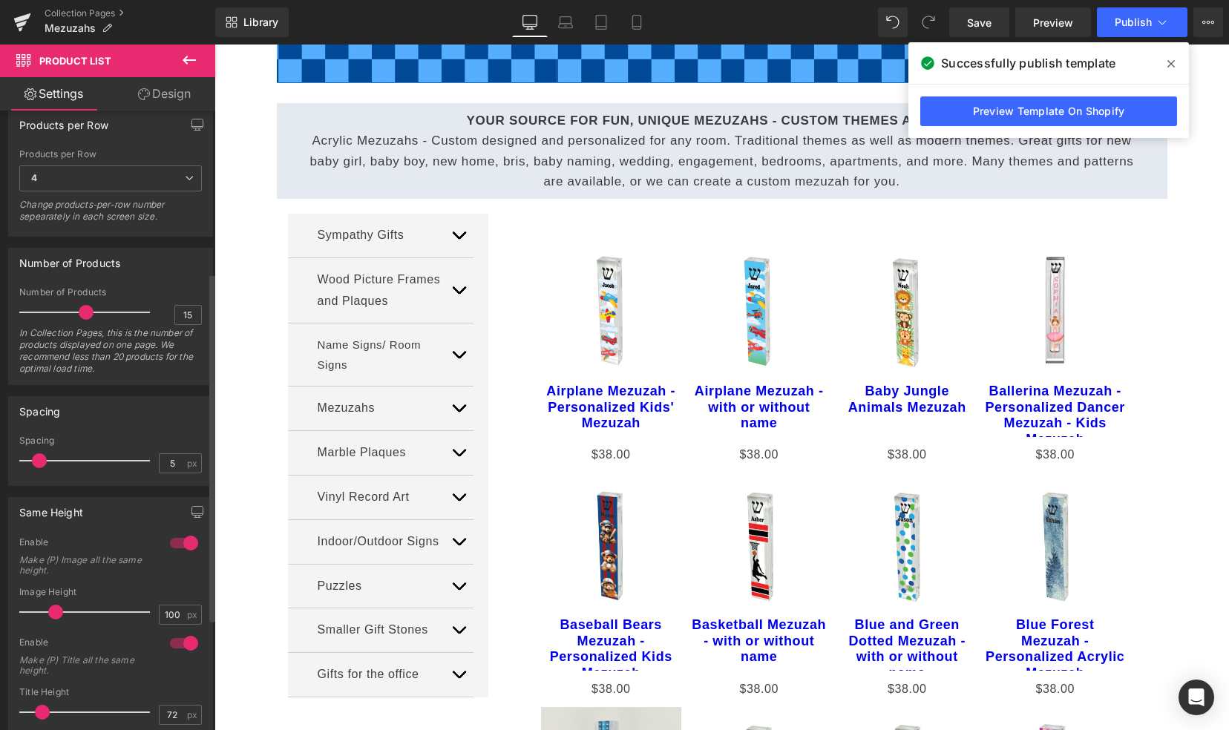
click at [52, 610] on span at bounding box center [55, 612] width 15 height 15
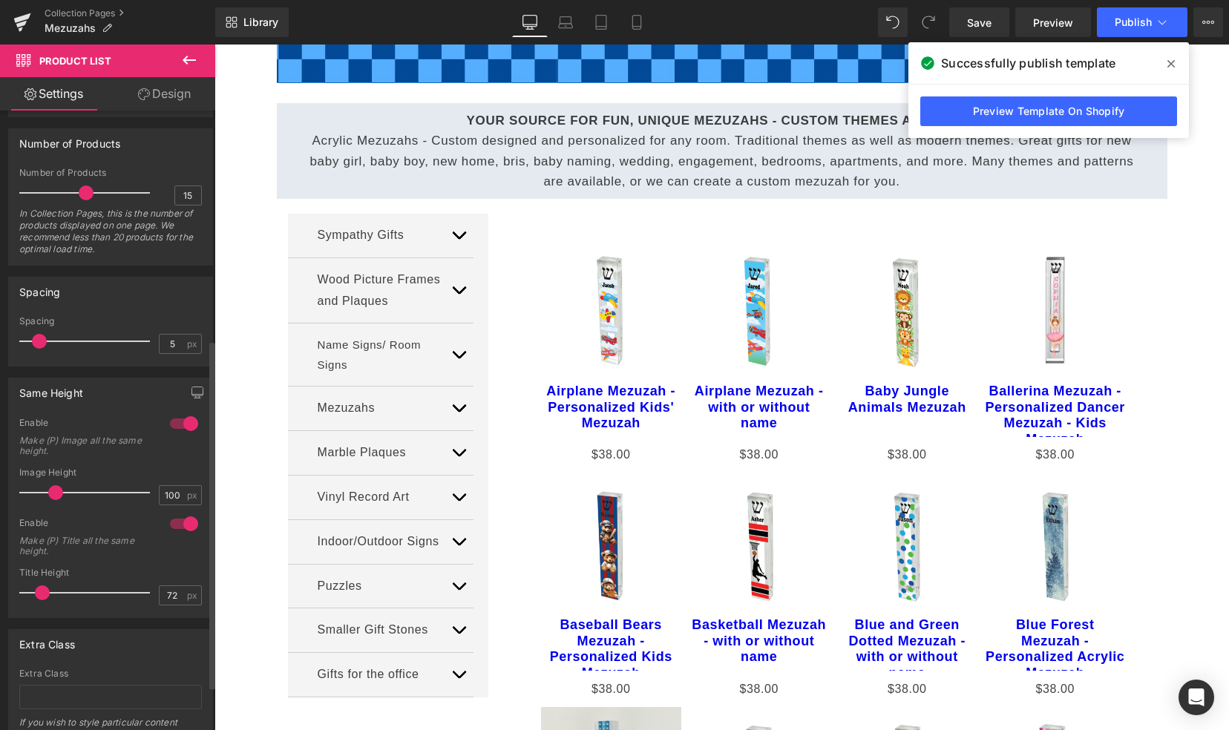
scroll to position [410, 0]
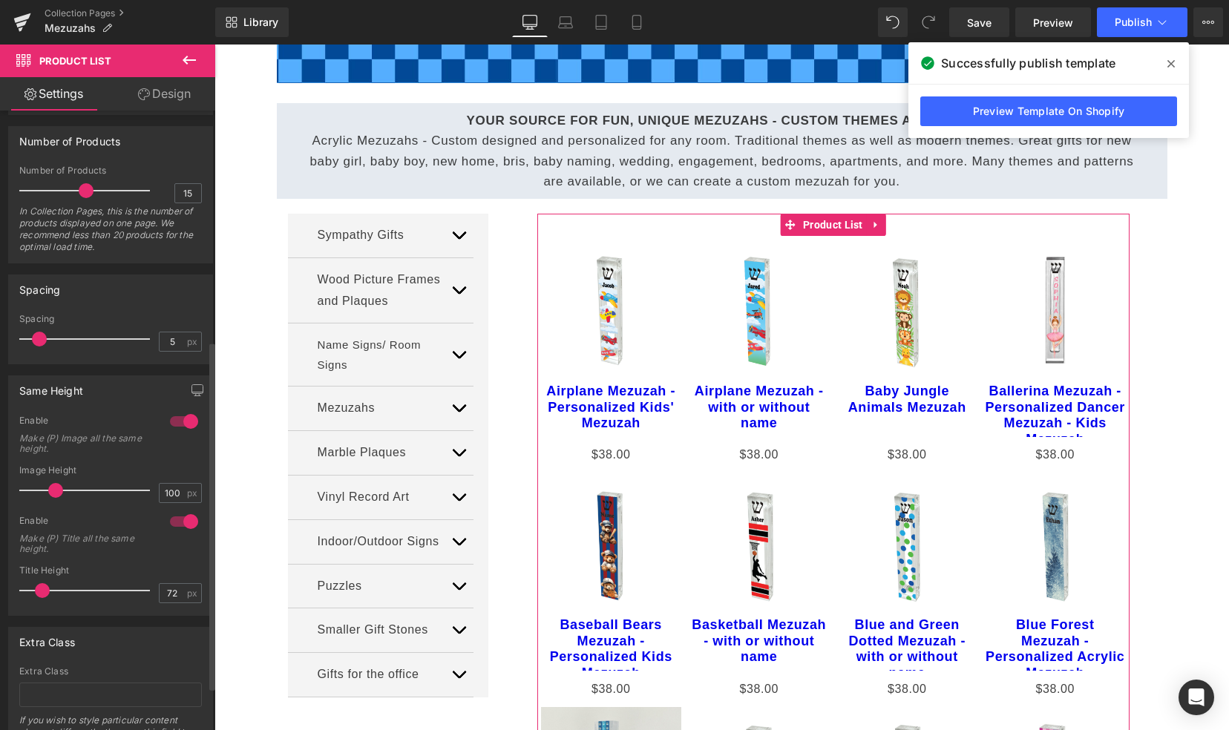
click at [42, 585] on span at bounding box center [42, 590] width 15 height 15
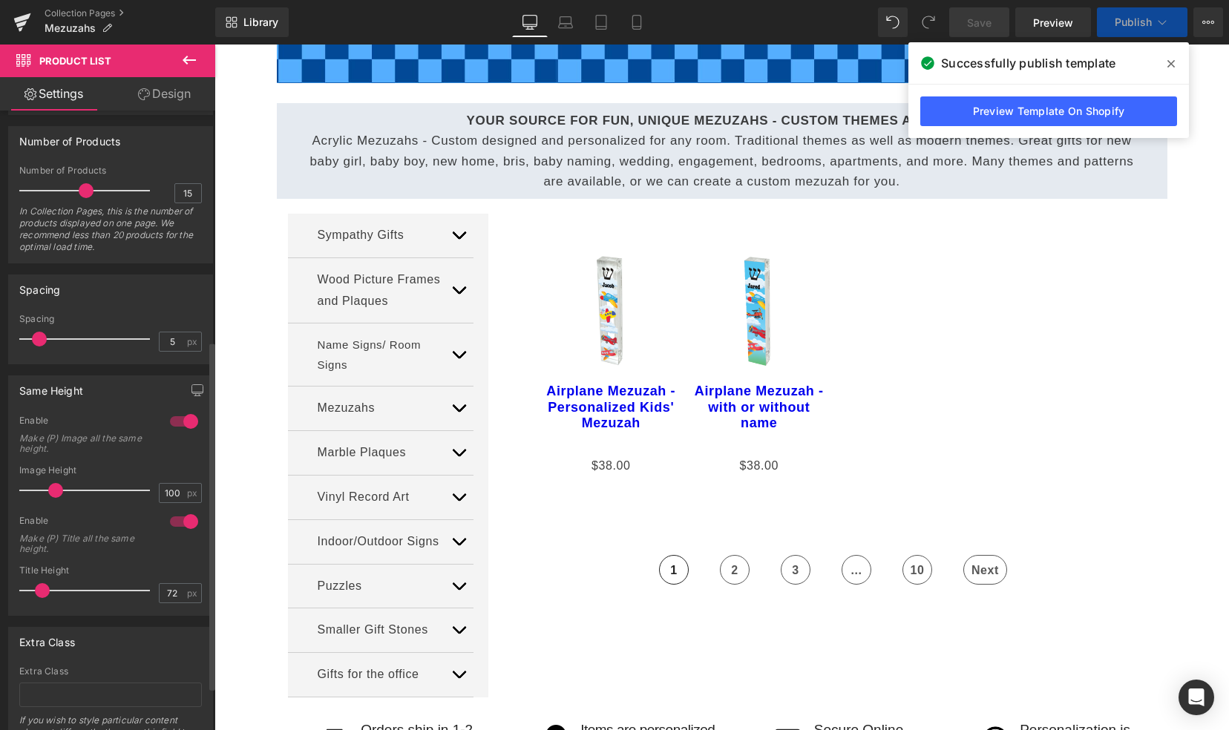
click at [42, 583] on span at bounding box center [42, 590] width 15 height 15
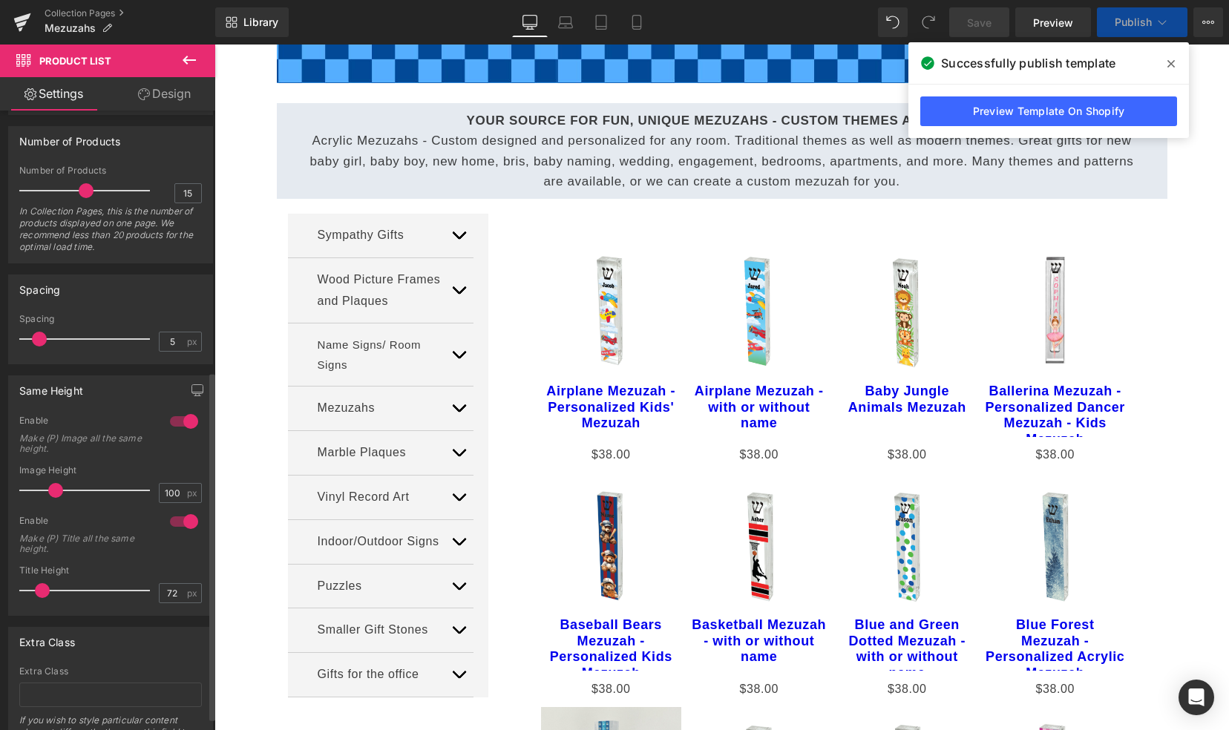
scroll to position [463, 0]
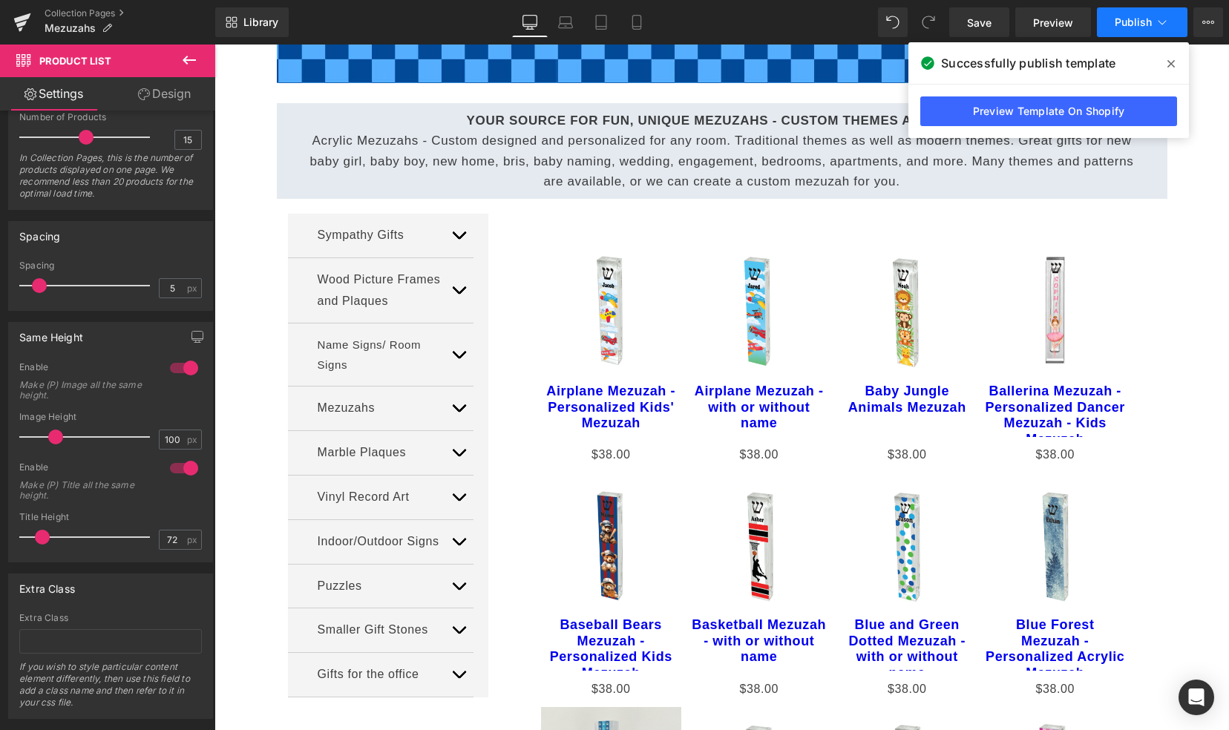
click at [1127, 20] on span "Publish" at bounding box center [1133, 22] width 37 height 12
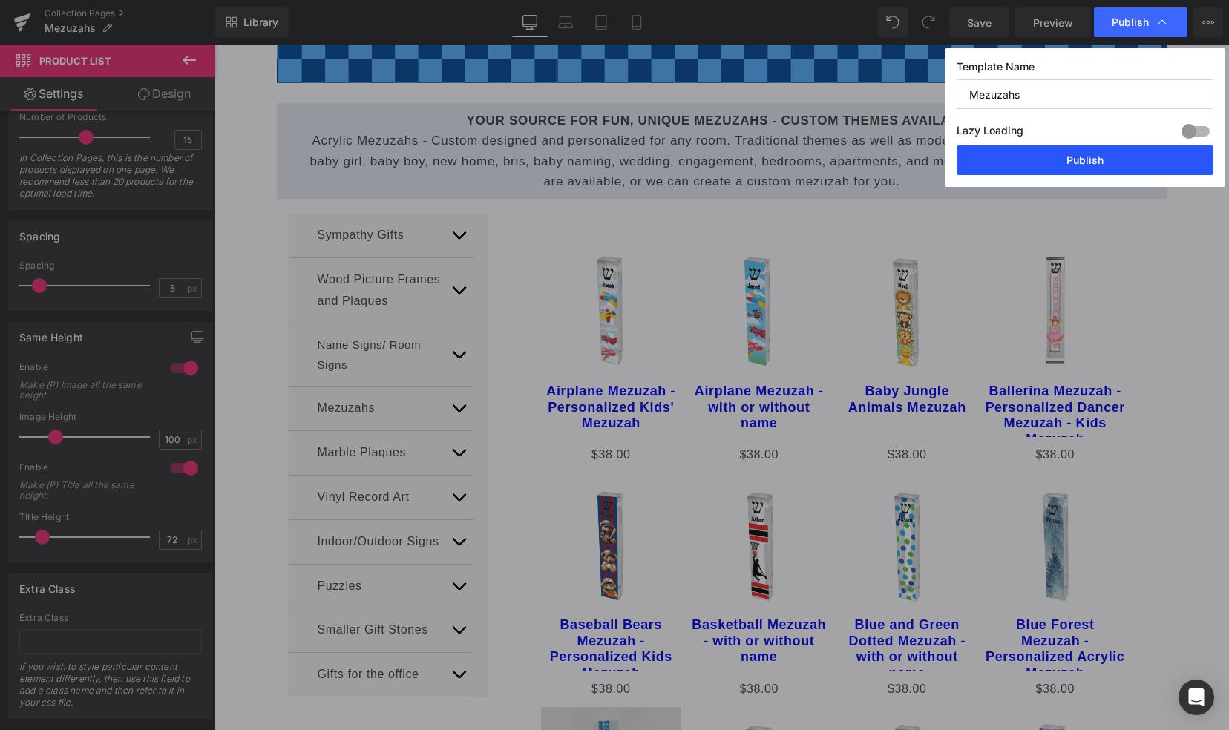
click at [1045, 168] on button "Publish" at bounding box center [1085, 160] width 257 height 30
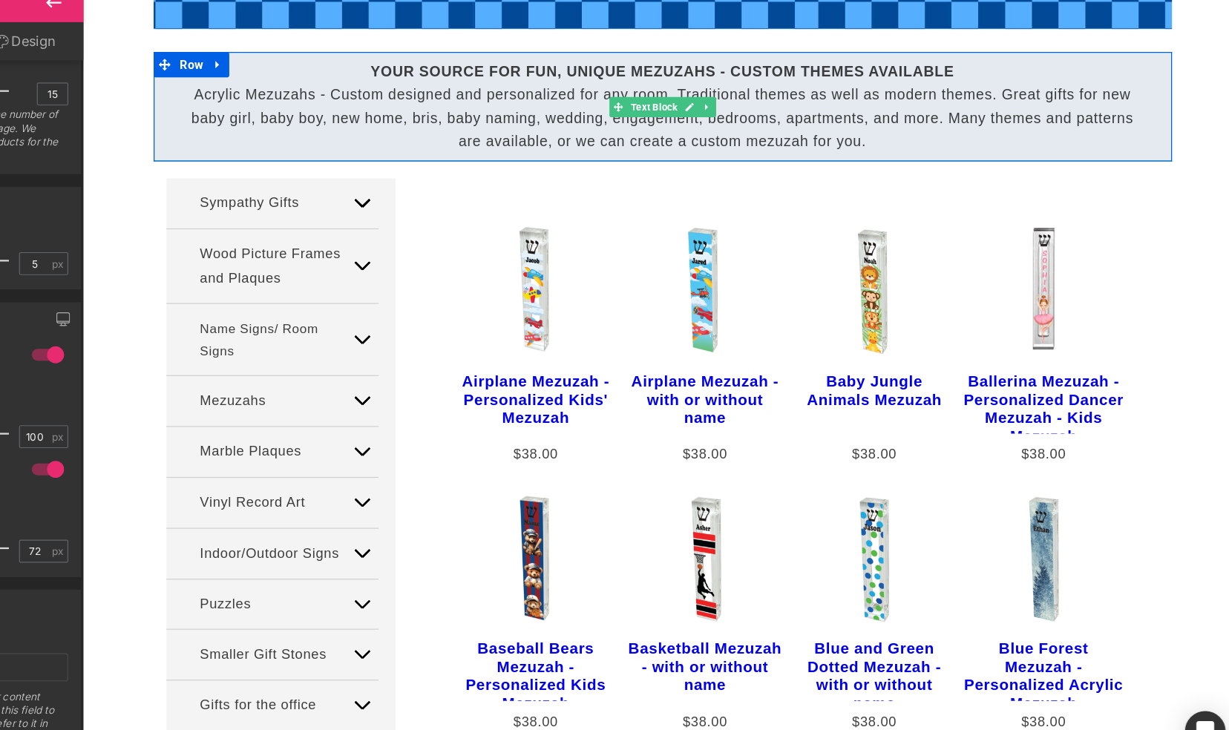
scroll to position [527, 0]
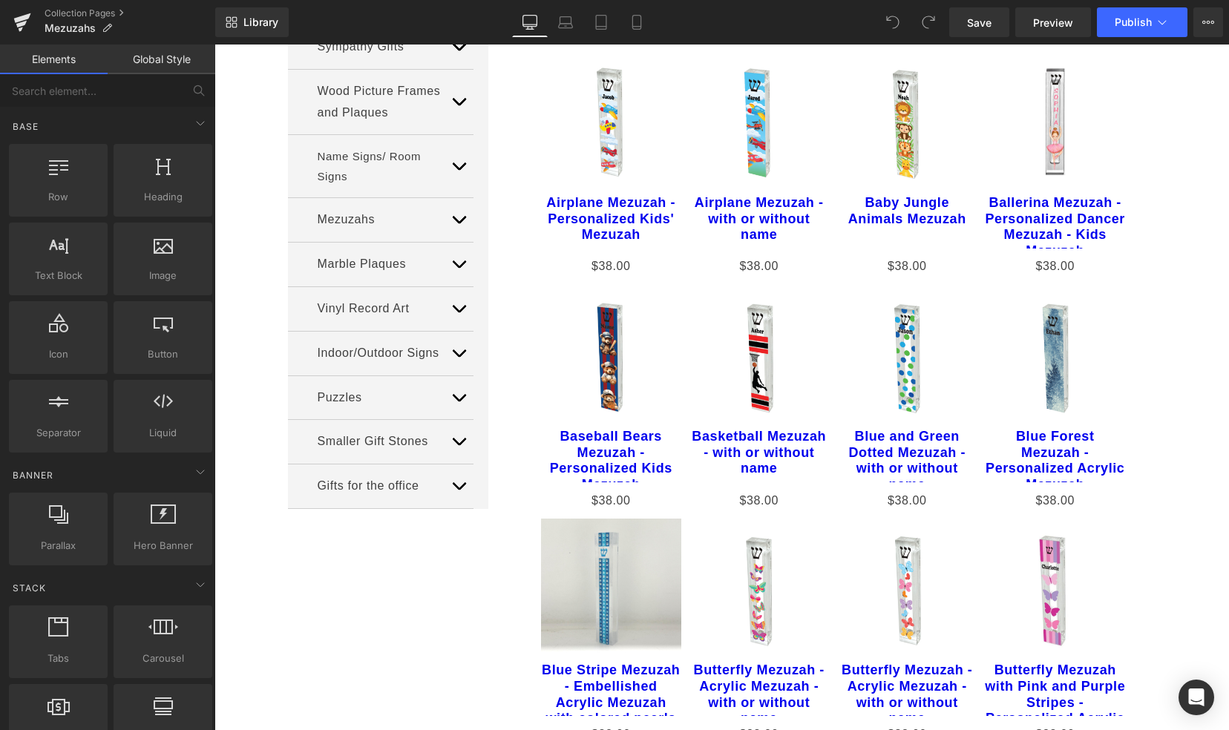
scroll to position [702, 0]
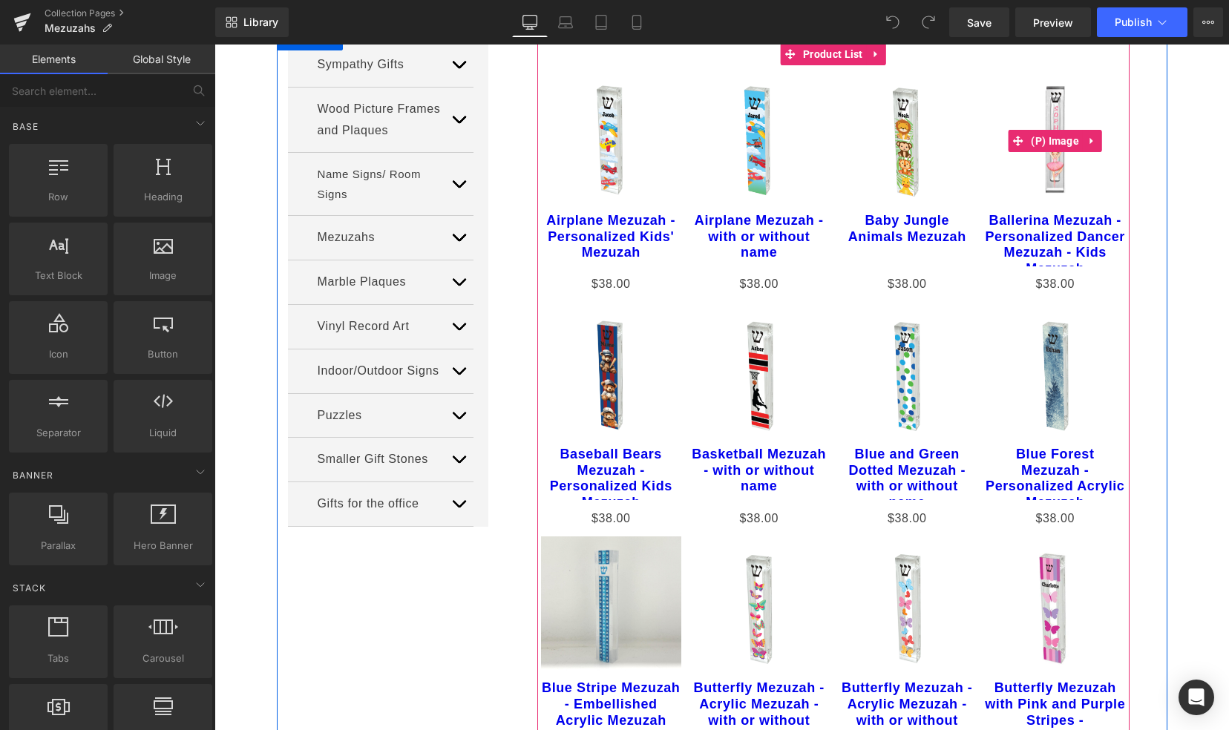
click at [1048, 115] on img at bounding box center [1055, 139] width 141 height 141
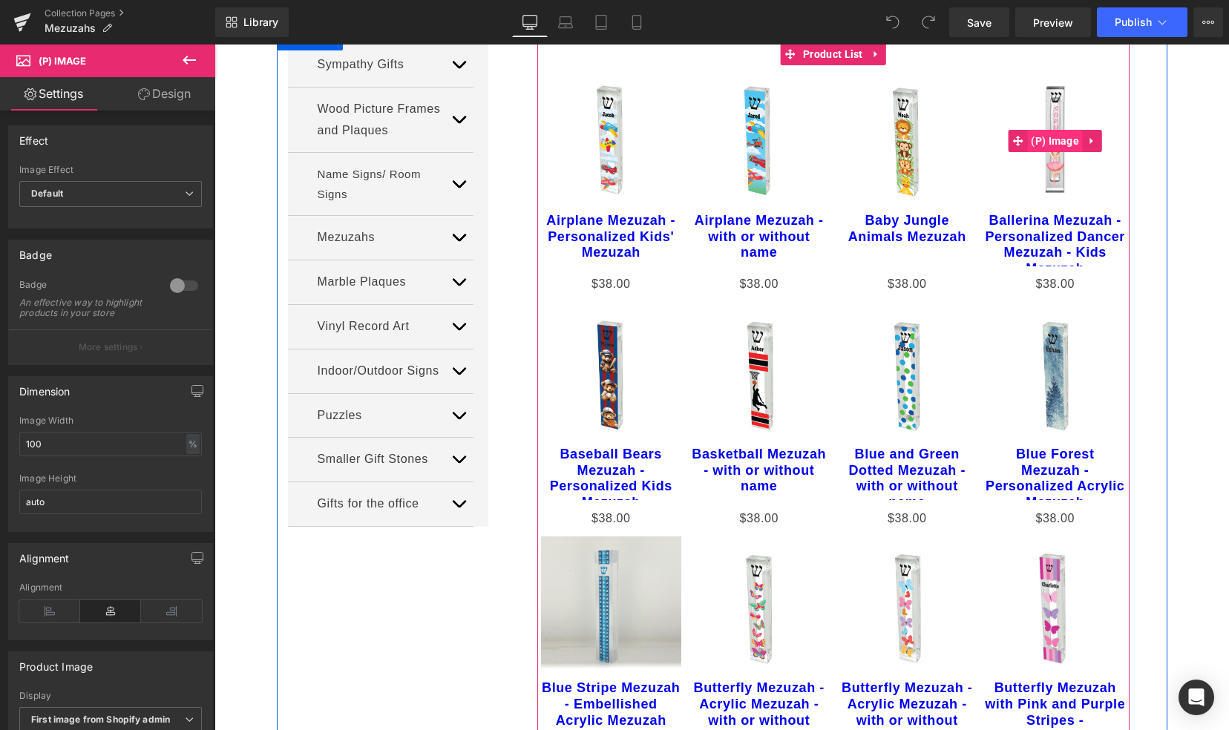
click at [1051, 141] on span "(P) Image" at bounding box center [1055, 141] width 56 height 22
click at [1036, 227] on link "Ballerina Mezuzah - Personalized Dancer Mezuzah - Kids Mezuzah" at bounding box center [1055, 239] width 141 height 53
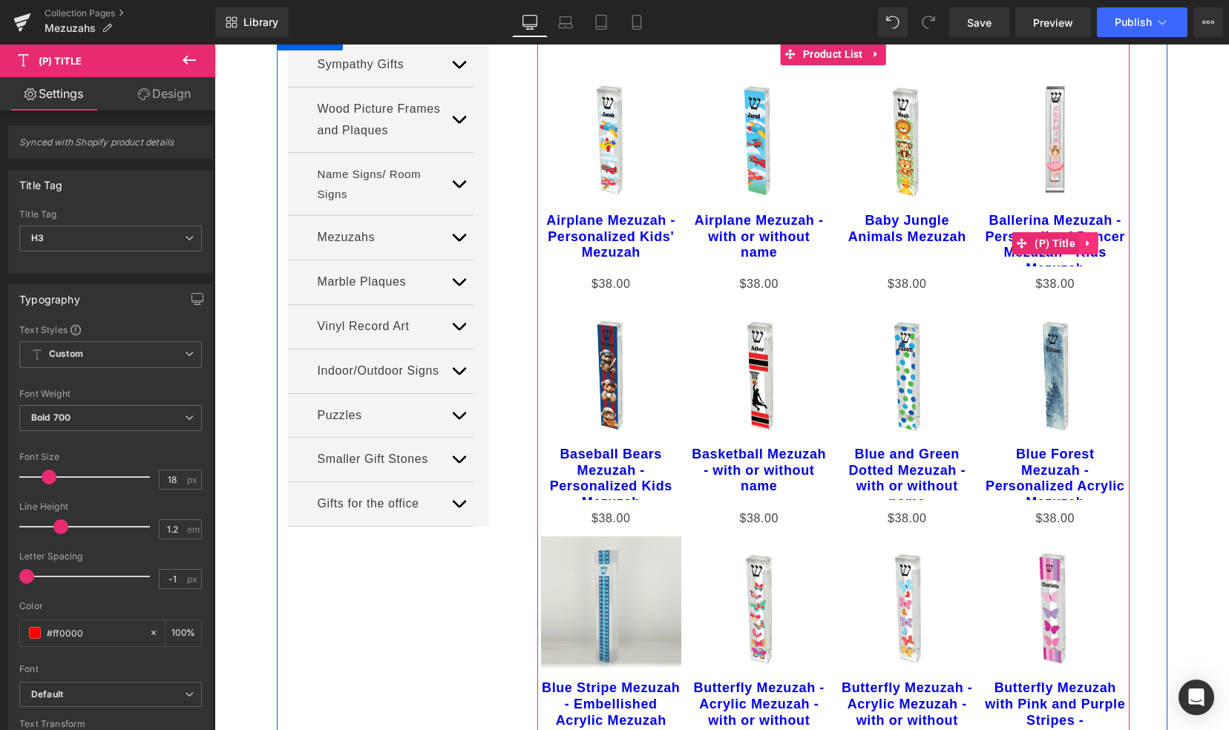
click at [1088, 245] on link at bounding box center [1088, 243] width 19 height 22
click at [1093, 243] on icon at bounding box center [1098, 243] width 10 height 11
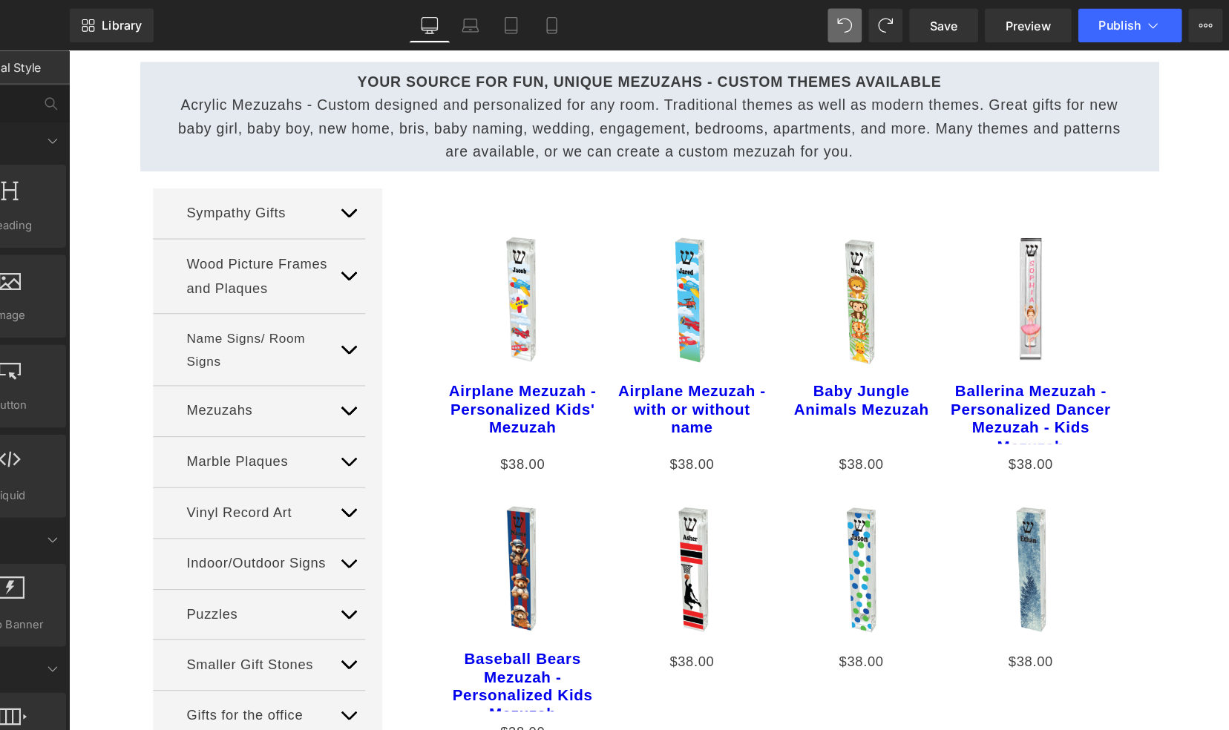
scroll to position [639, 0]
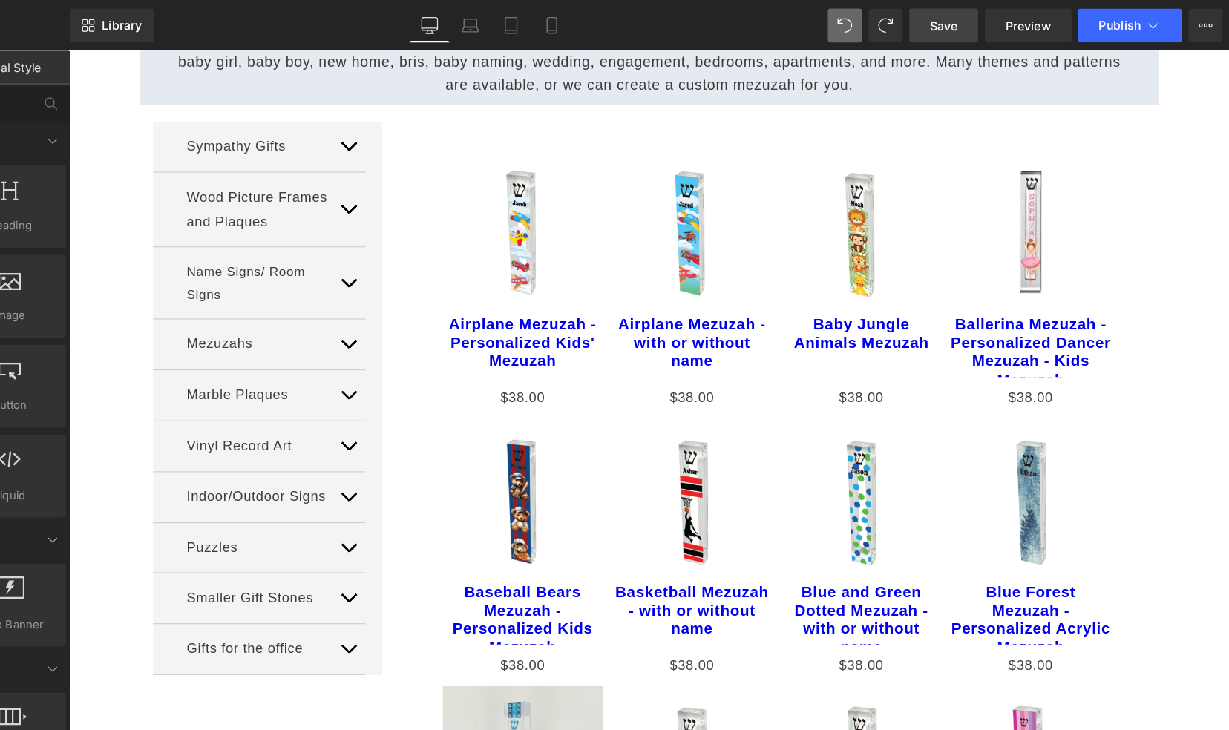
click at [981, 22] on span "Save" at bounding box center [979, 23] width 24 height 16
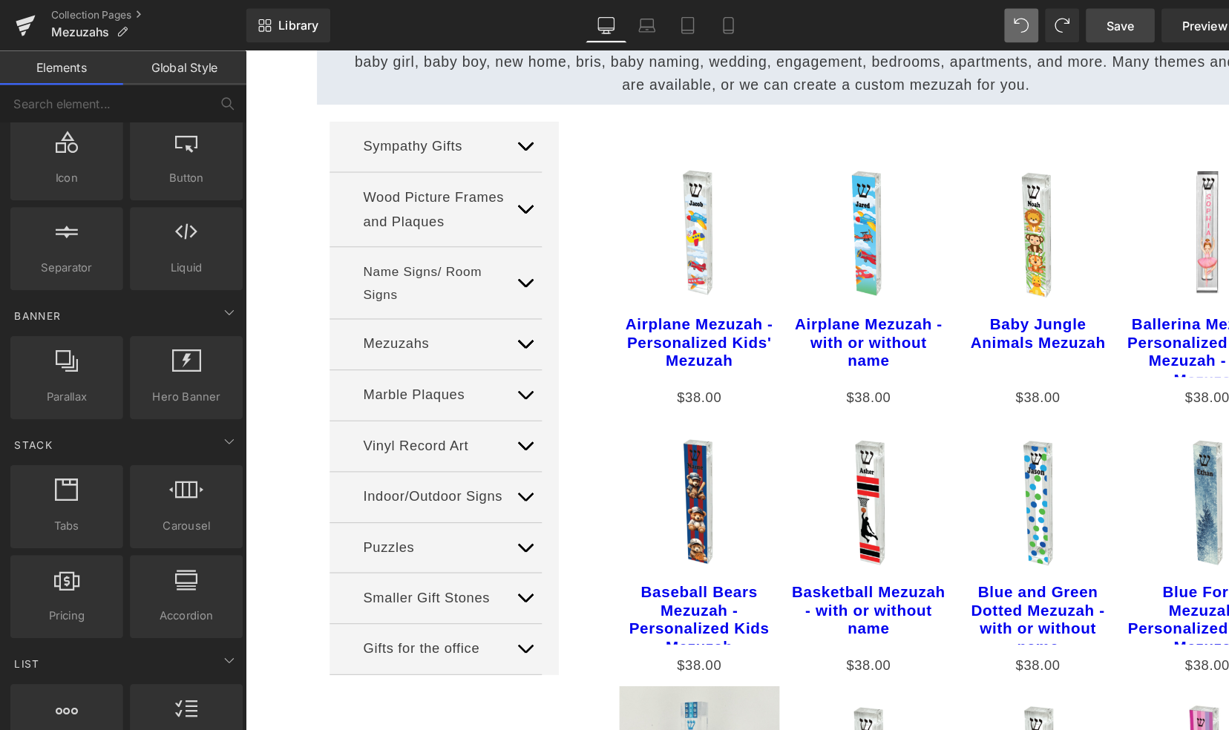
scroll to position [217, 0]
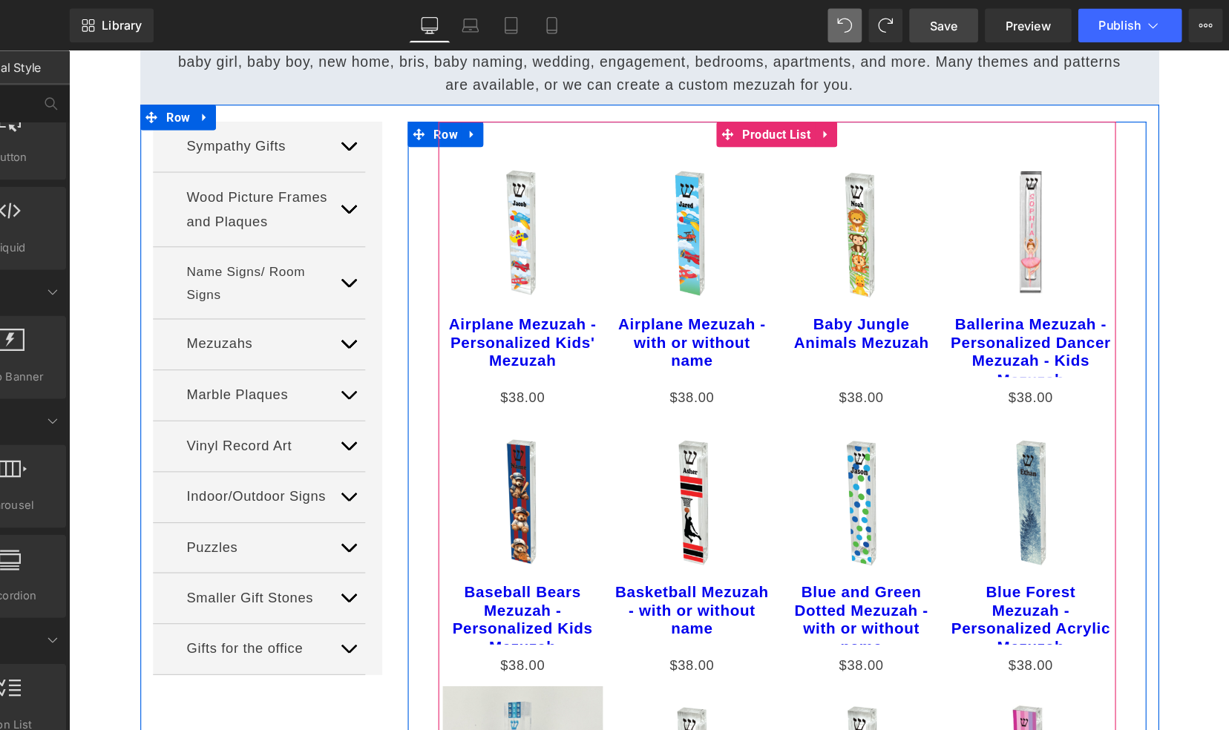
click at [392, 121] on div "Sale Off" at bounding box center [687, 595] width 592 height 966
click at [396, 122] on div "Sale Off" at bounding box center [687, 595] width 592 height 966
click at [678, 128] on span "Product List" at bounding box center [687, 124] width 68 height 22
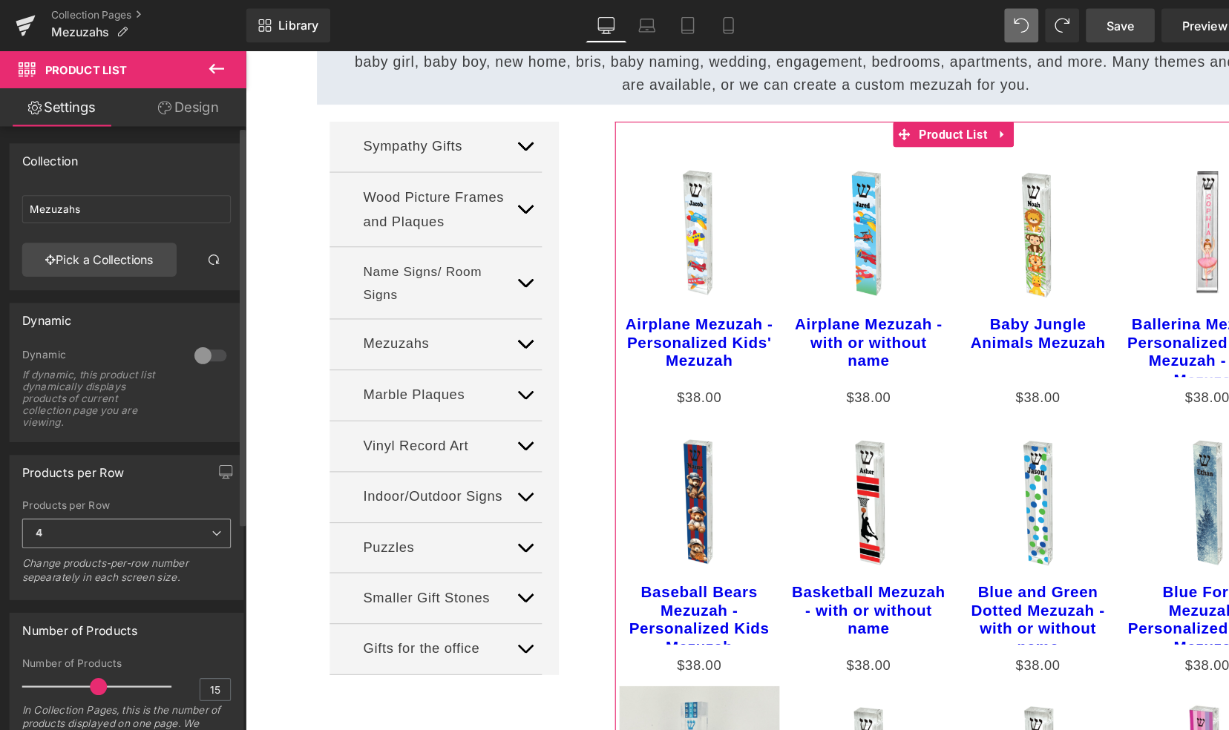
click at [186, 462] on icon at bounding box center [189, 466] width 9 height 9
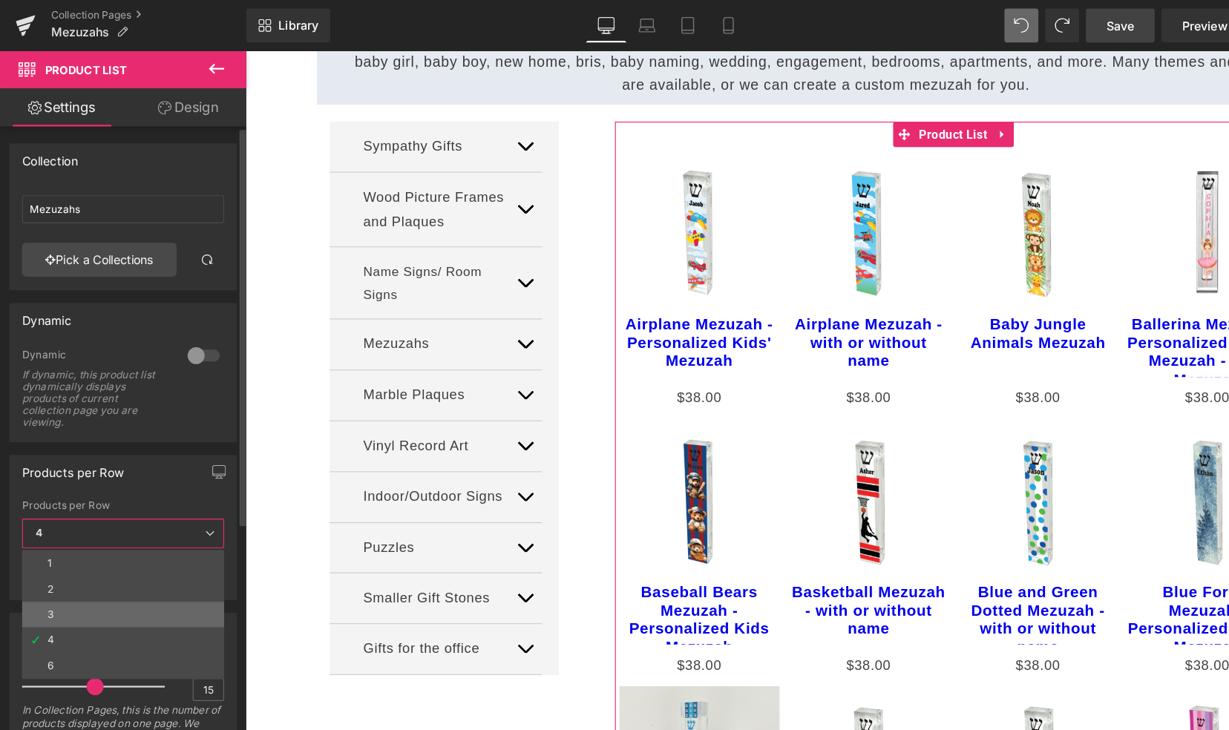
click at [42, 537] on div "3" at bounding box center [44, 537] width 5 height 10
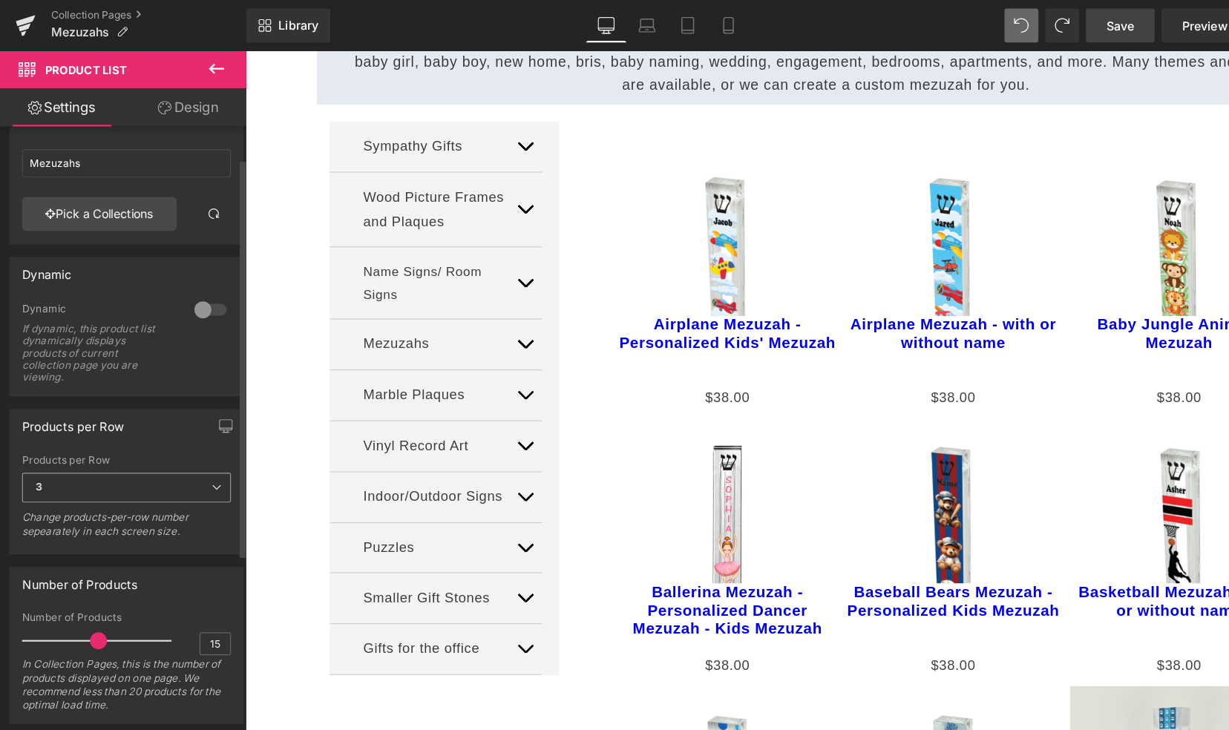
scroll to position [36, 0]
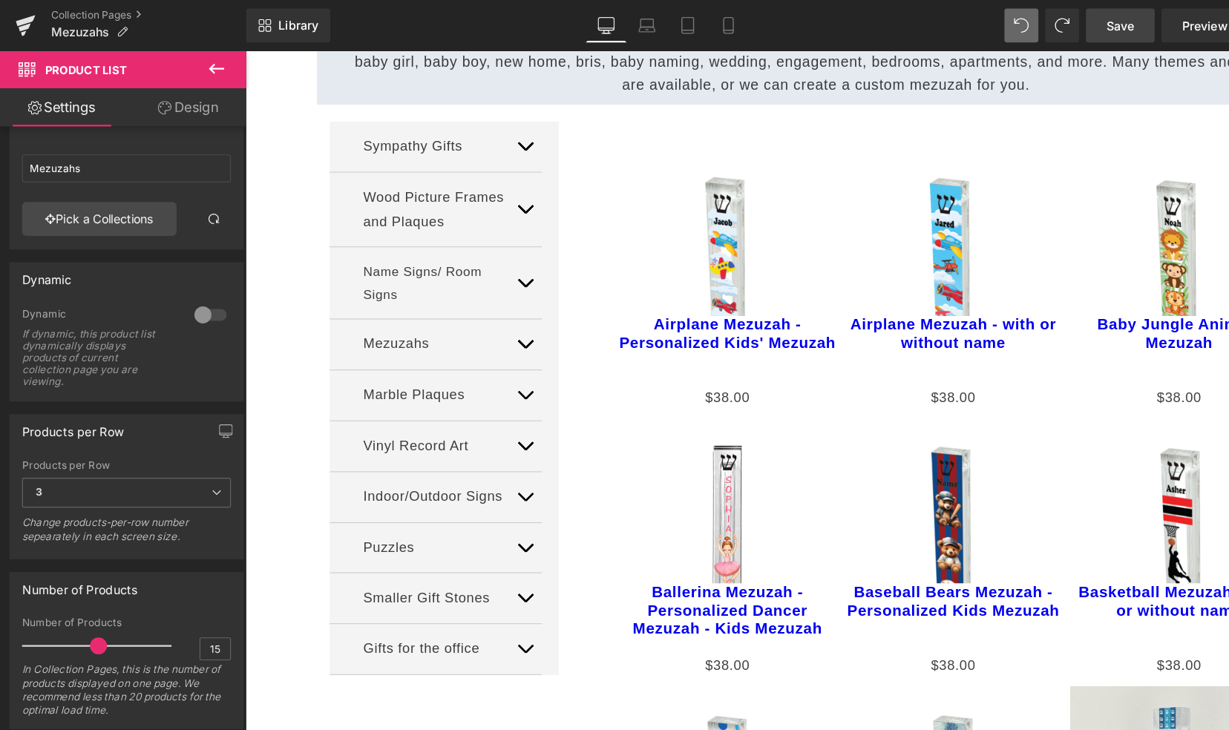
click at [163, 91] on link "Design" at bounding box center [165, 93] width 108 height 33
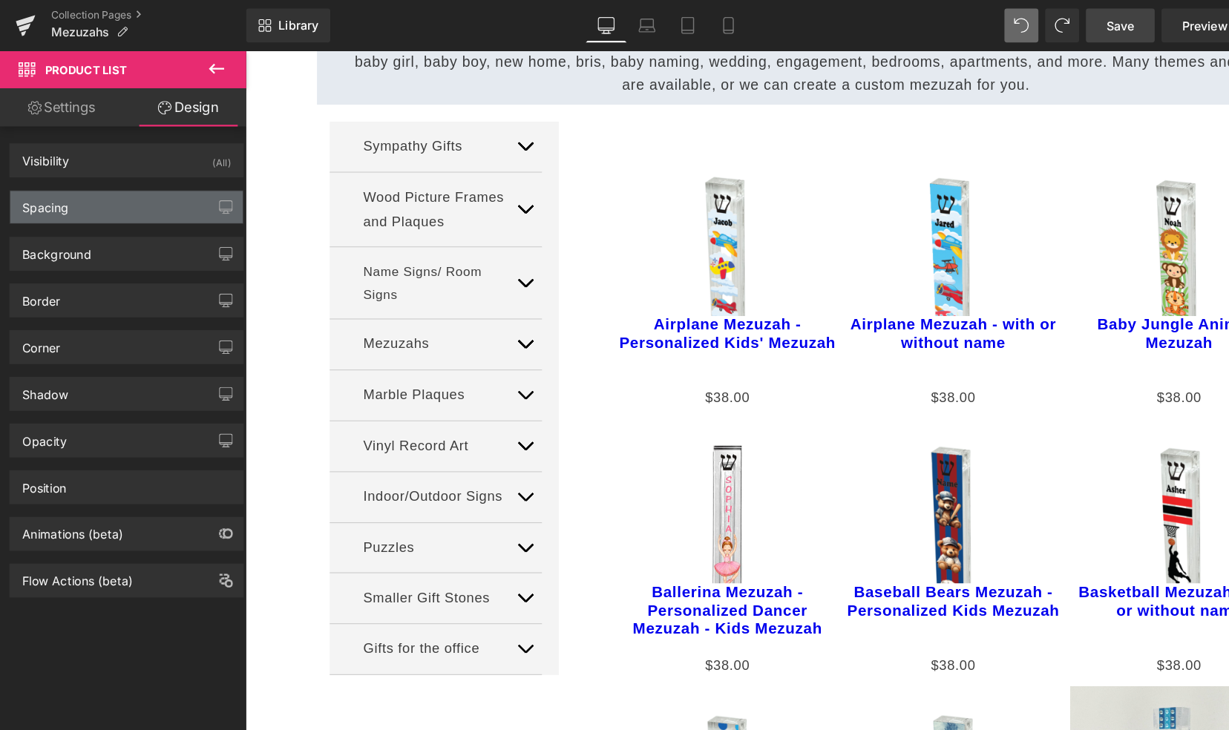
click at [31, 183] on div "Spacing" at bounding box center [39, 177] width 41 height 21
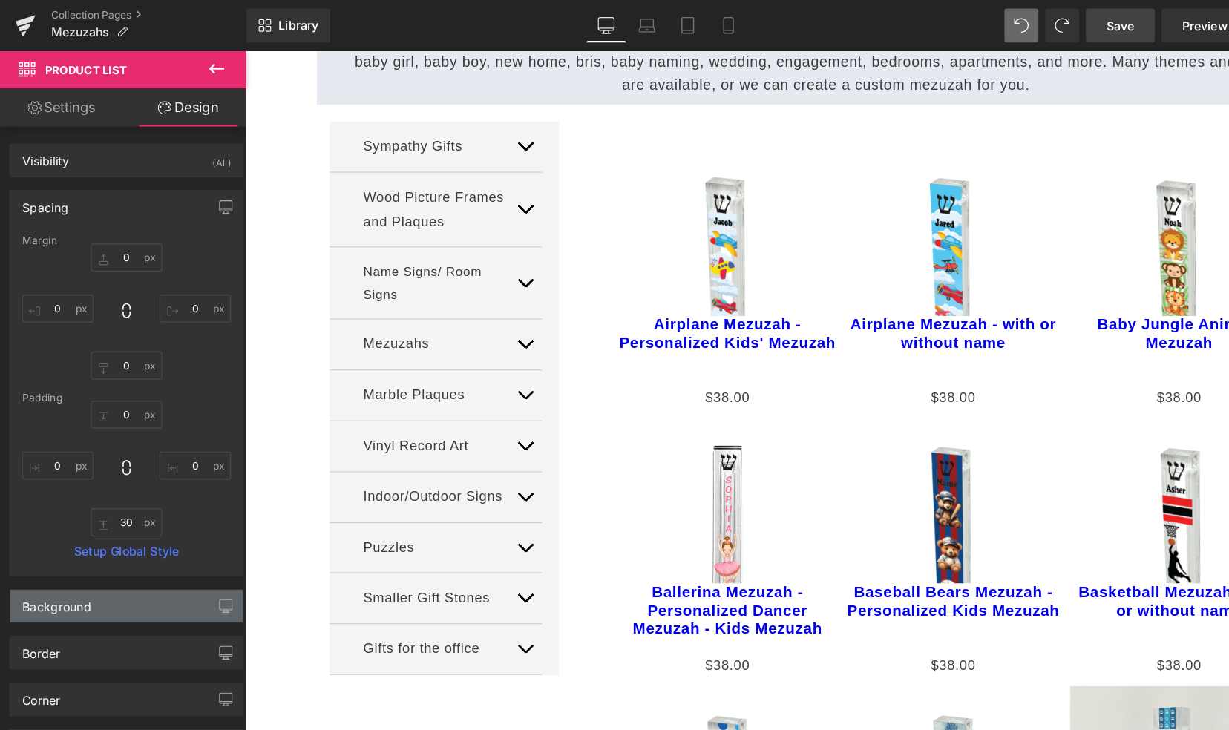
click at [62, 525] on div "Background" at bounding box center [49, 526] width 61 height 21
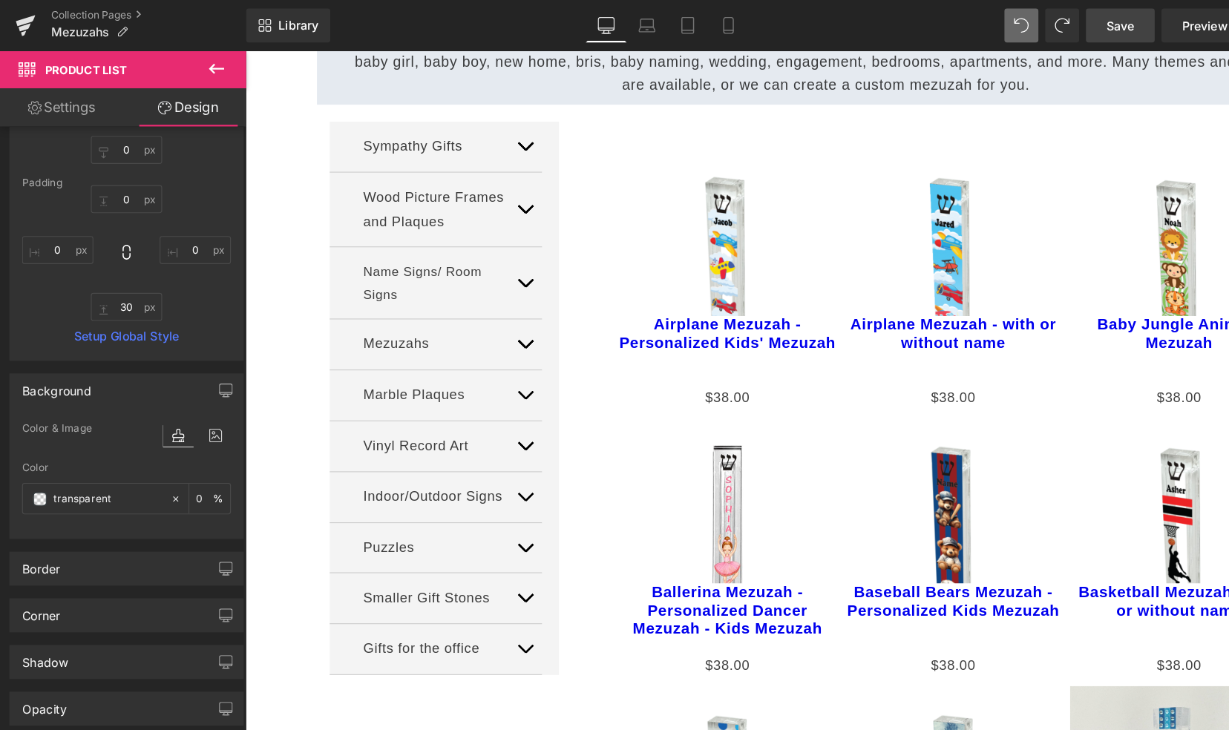
scroll to position [190, 0]
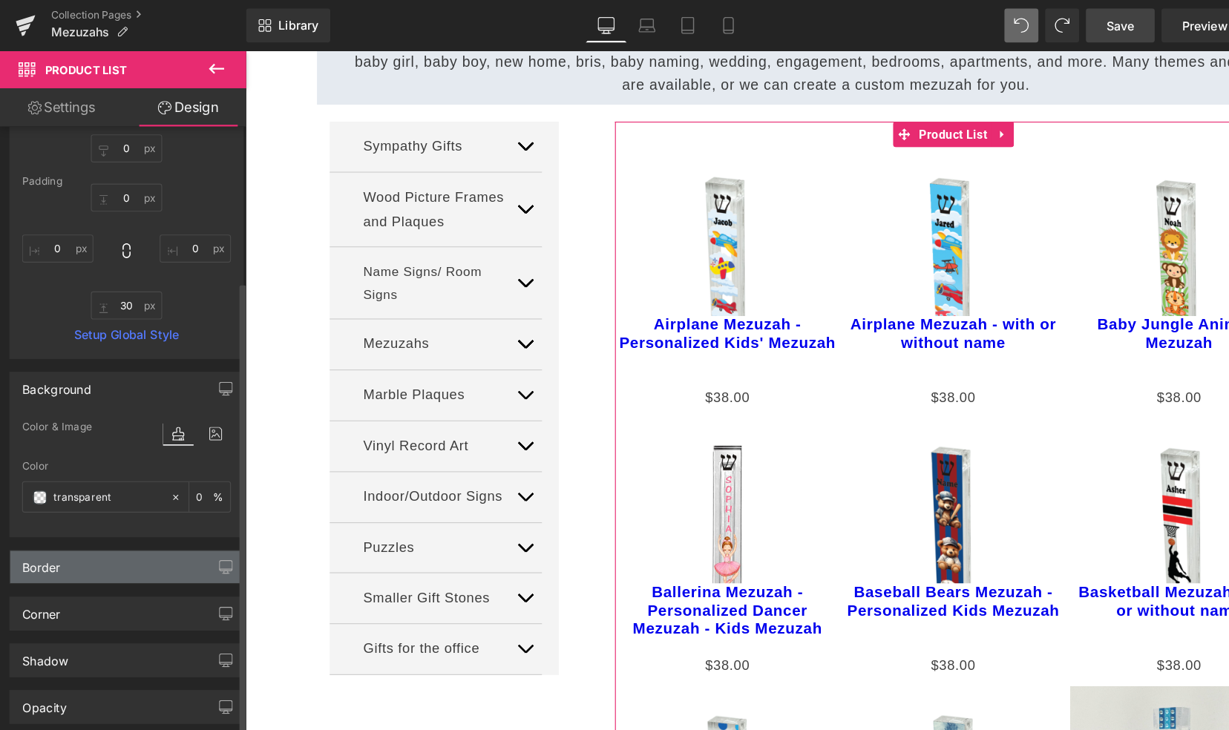
click at [37, 496] on div "Border" at bounding box center [35, 492] width 33 height 21
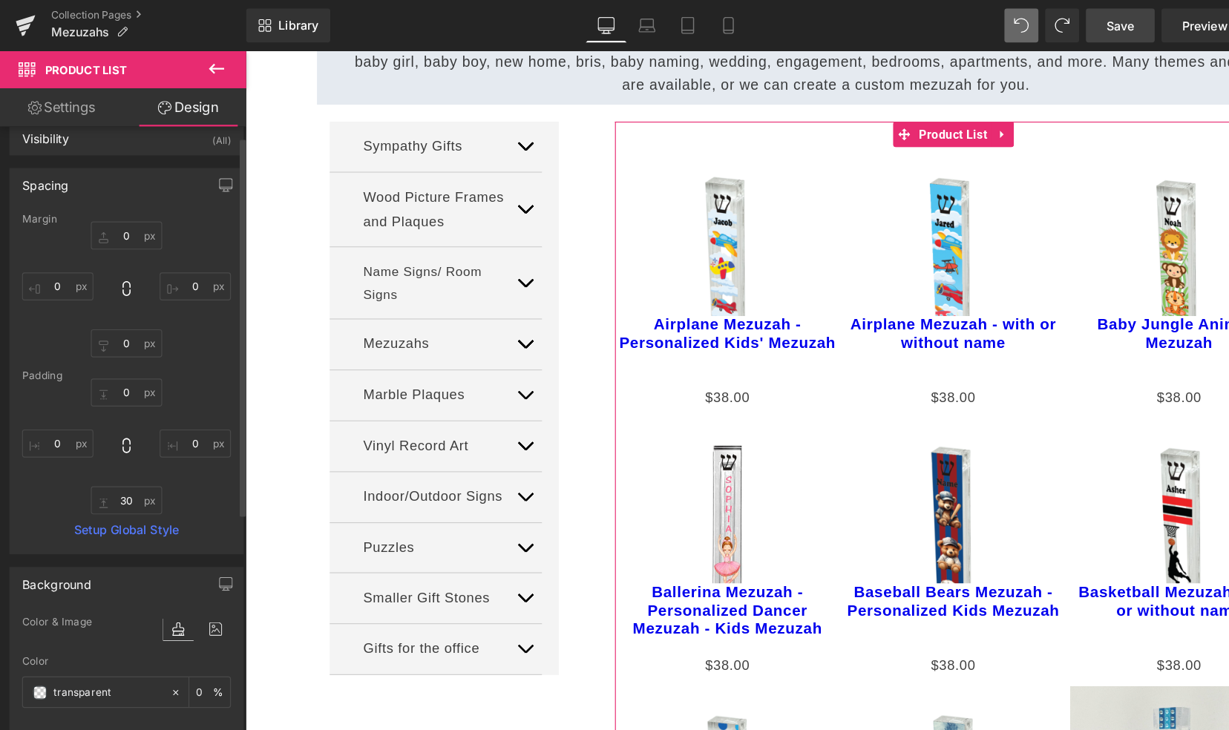
scroll to position [13, 0]
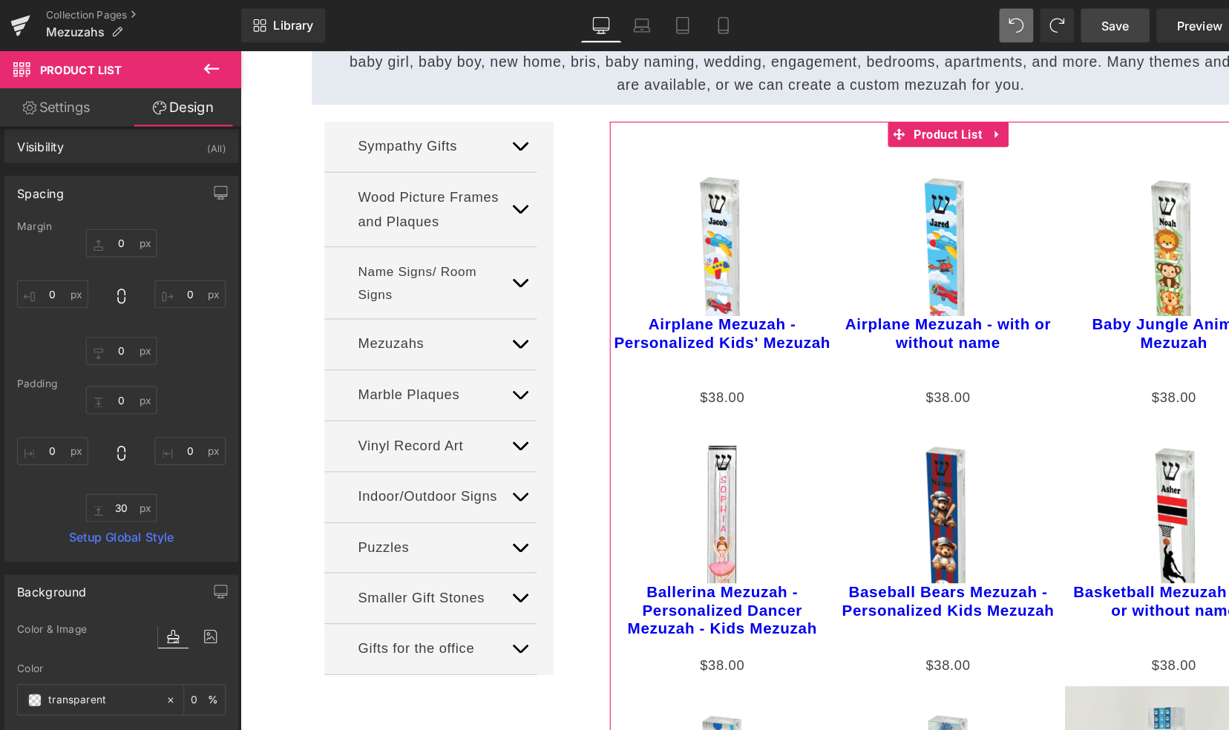
click at [39, 102] on link "Settings" at bounding box center [54, 93] width 108 height 33
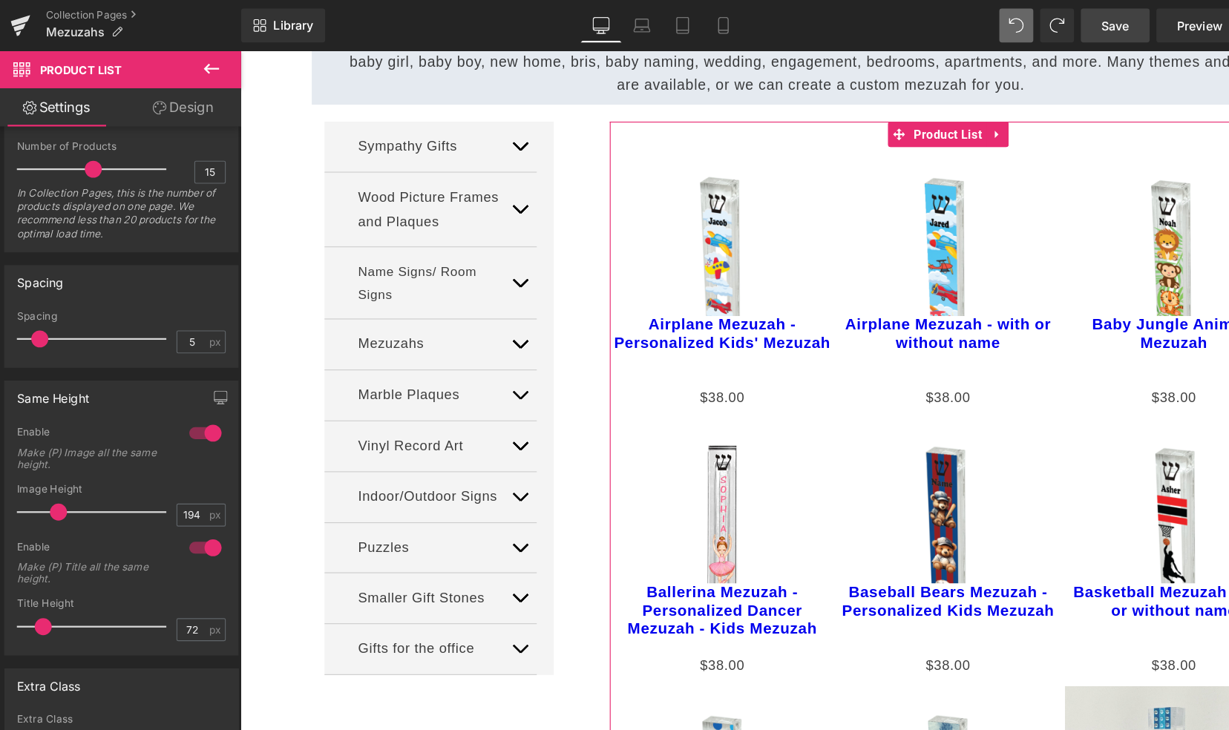
scroll to position [487, 0]
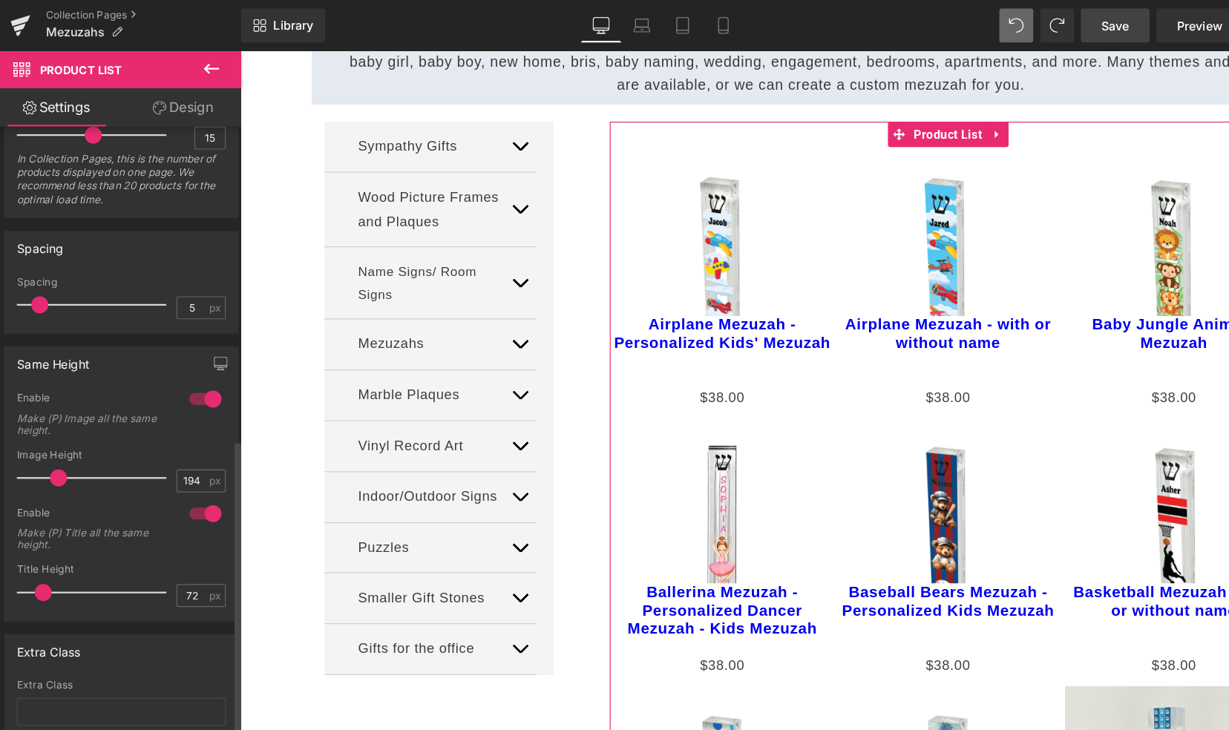
click at [79, 409] on div at bounding box center [88, 418] width 123 height 30
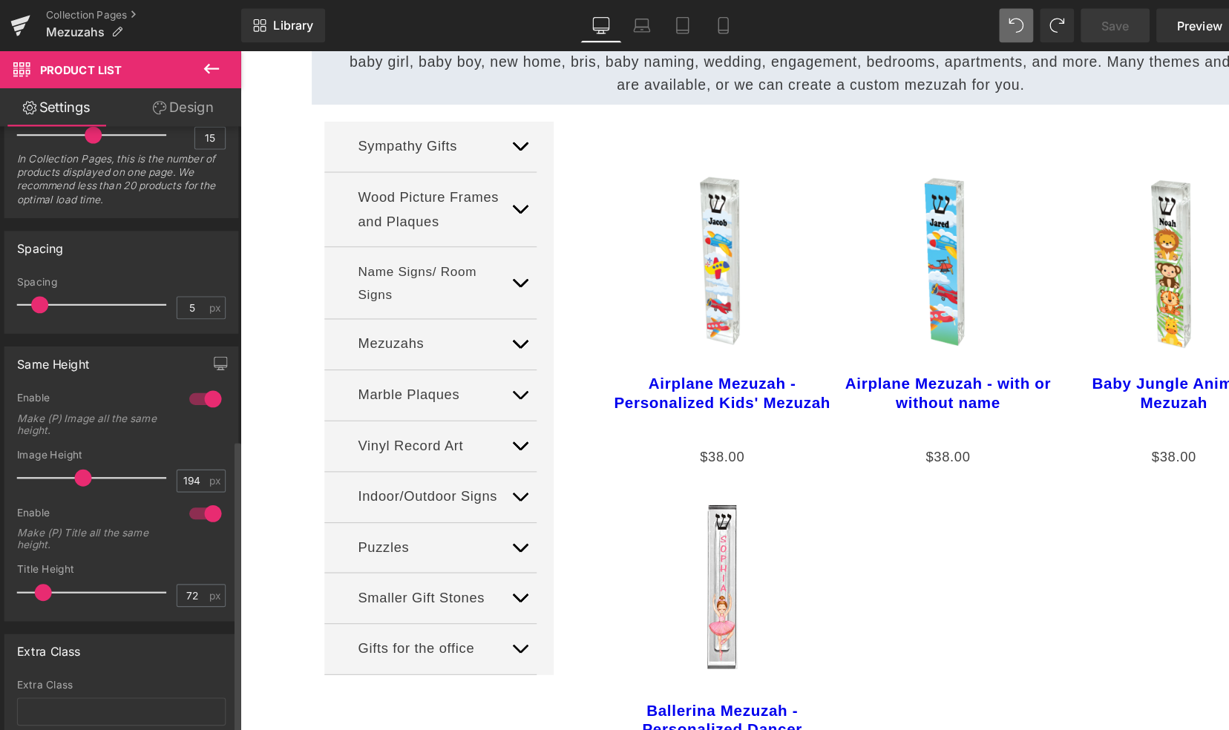
click at [71, 411] on span at bounding box center [77, 417] width 15 height 15
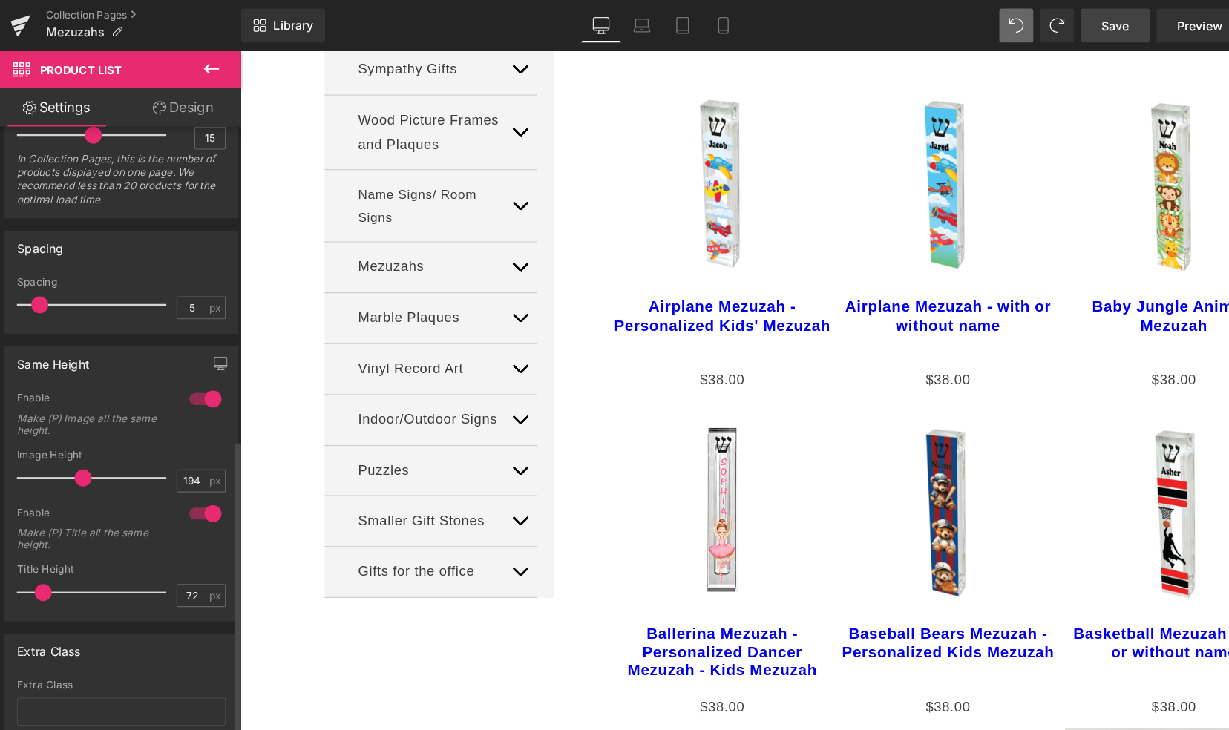
scroll to position [704, 0]
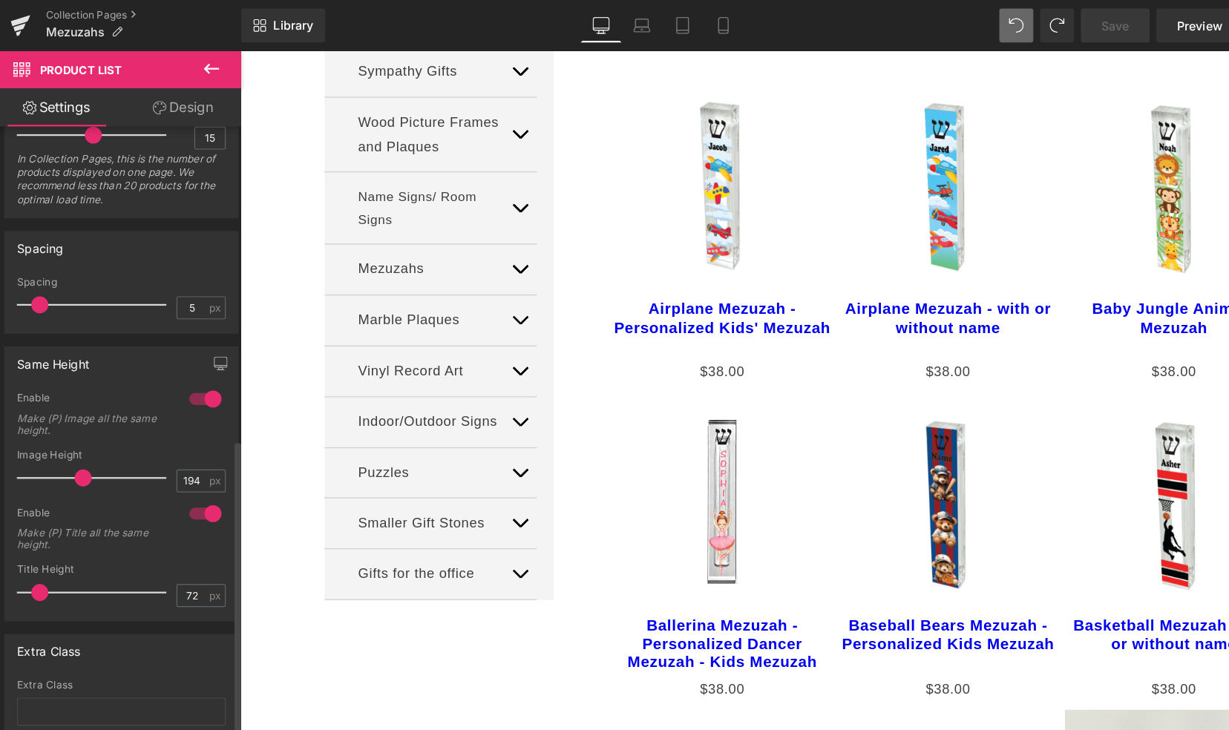
click at [40, 511] on span at bounding box center [39, 518] width 15 height 15
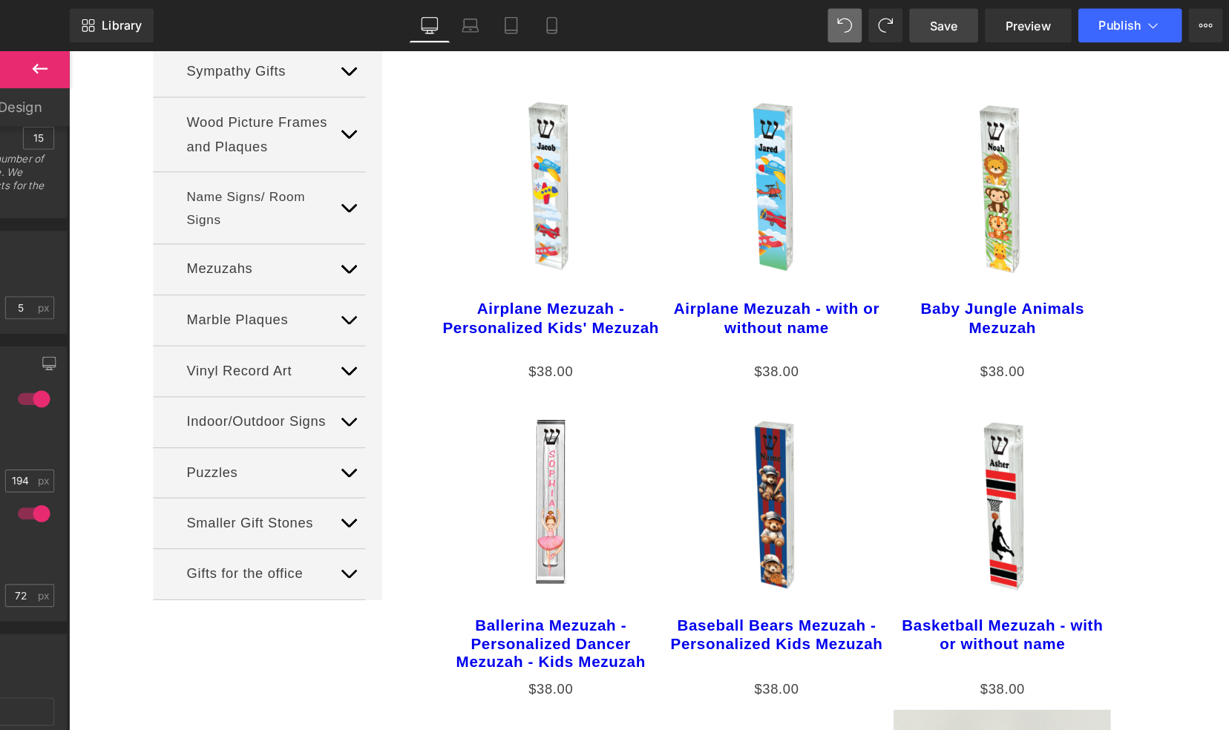
click at [984, 27] on span "Save" at bounding box center [979, 23] width 24 height 16
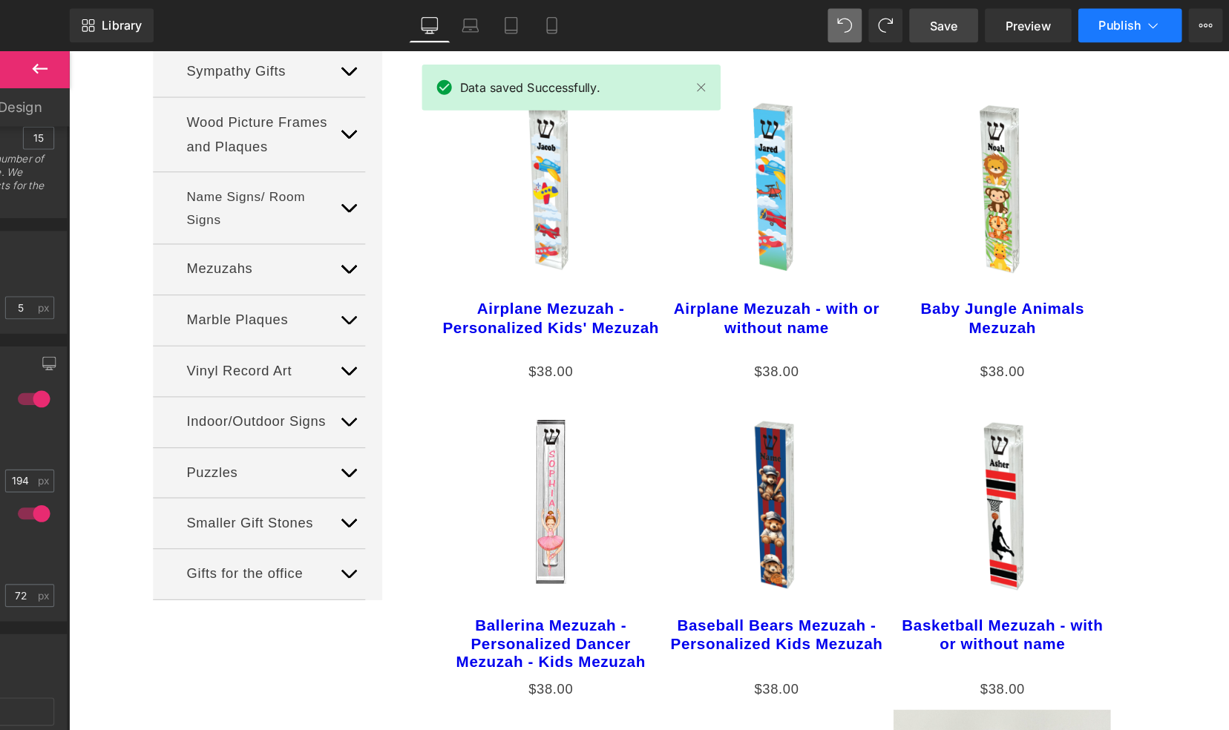
click at [1119, 25] on span "Publish" at bounding box center [1133, 22] width 37 height 12
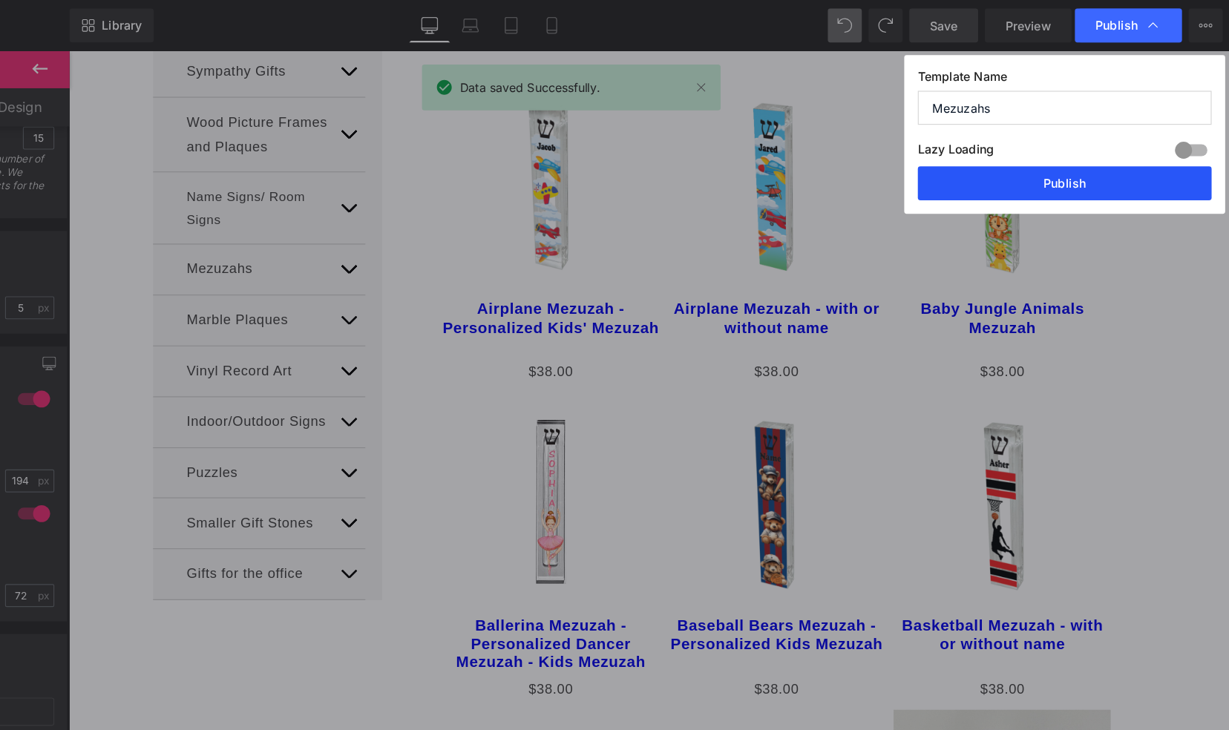
click at [1071, 155] on button "Publish" at bounding box center [1085, 160] width 257 height 30
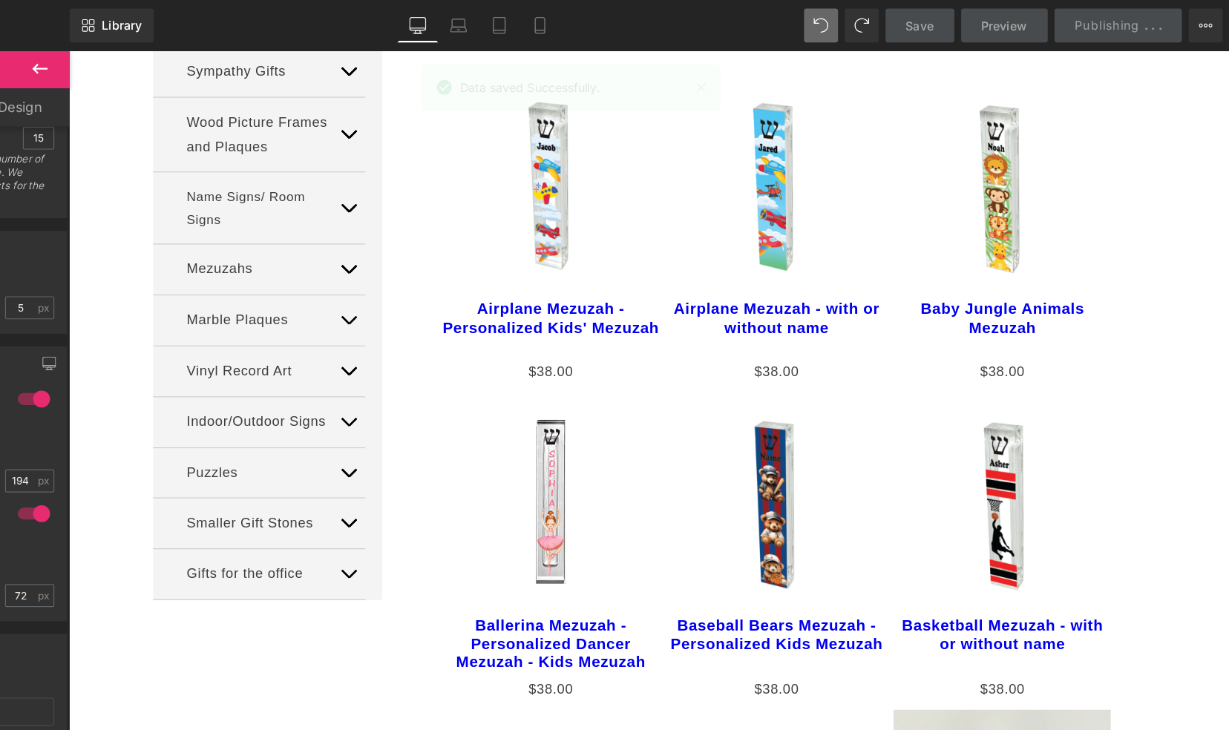
click at [925, 161] on div "Sale Off (P) Image" at bounding box center [884, 171] width 190 height 196
